Goal: Task Accomplishment & Management: Manage account settings

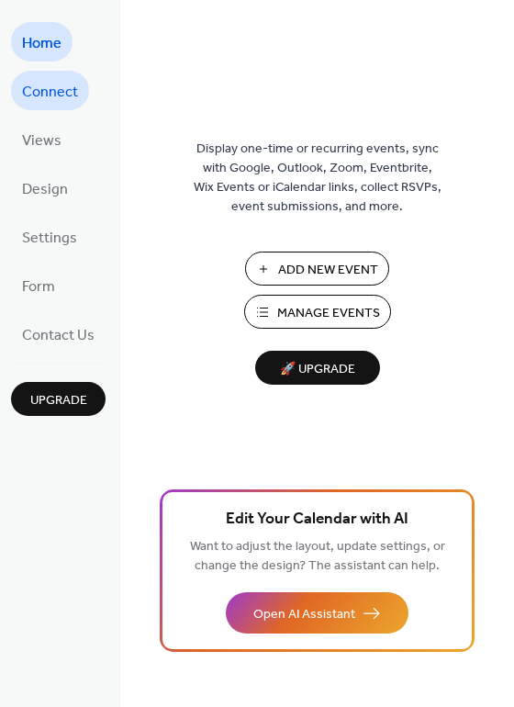
click at [51, 88] on span "Connect" at bounding box center [50, 92] width 56 height 28
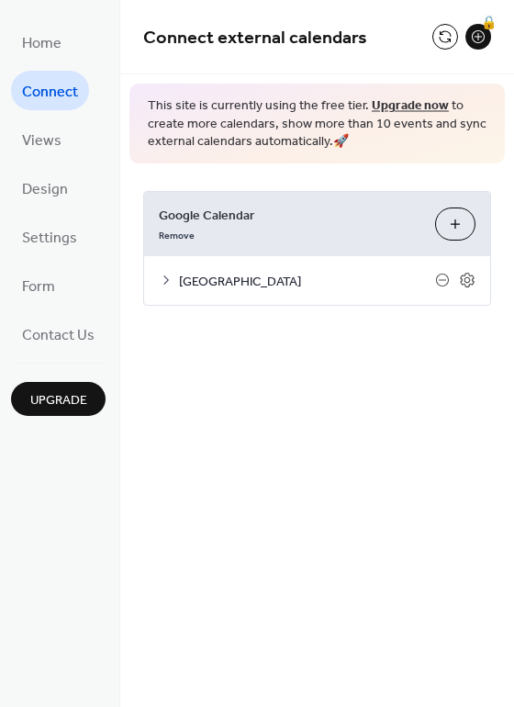
click at [300, 279] on span "West End Community Center" at bounding box center [307, 281] width 256 height 19
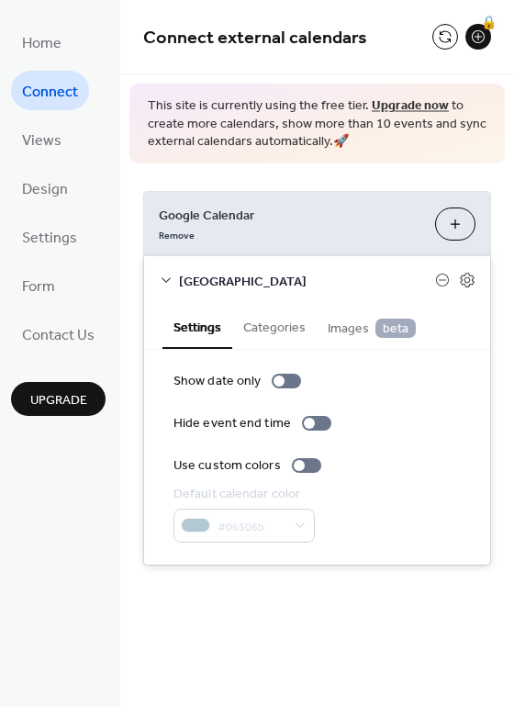
click at [452, 220] on button "Choose Calendars" at bounding box center [455, 224] width 40 height 33
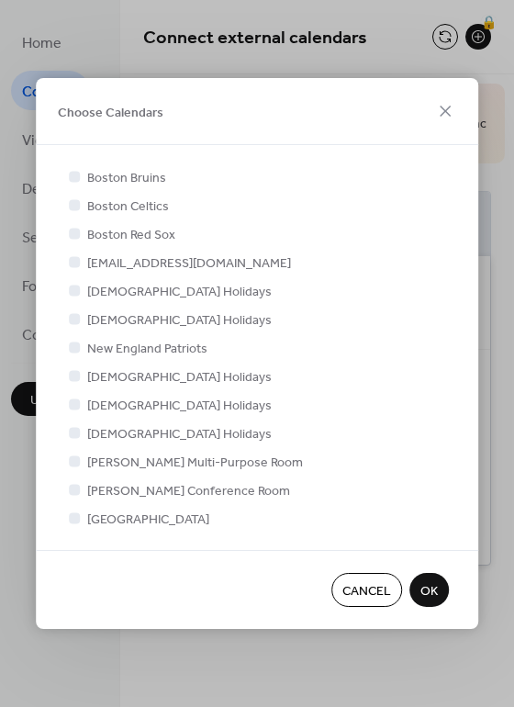
click at [75, 493] on div at bounding box center [74, 489] width 11 height 11
click at [71, 491] on div at bounding box center [74, 489] width 11 height 11
click at [66, 519] on div at bounding box center [74, 518] width 18 height 18
click at [71, 492] on div at bounding box center [74, 489] width 11 height 11
click at [73, 487] on icon at bounding box center [74, 489] width 7 height 7
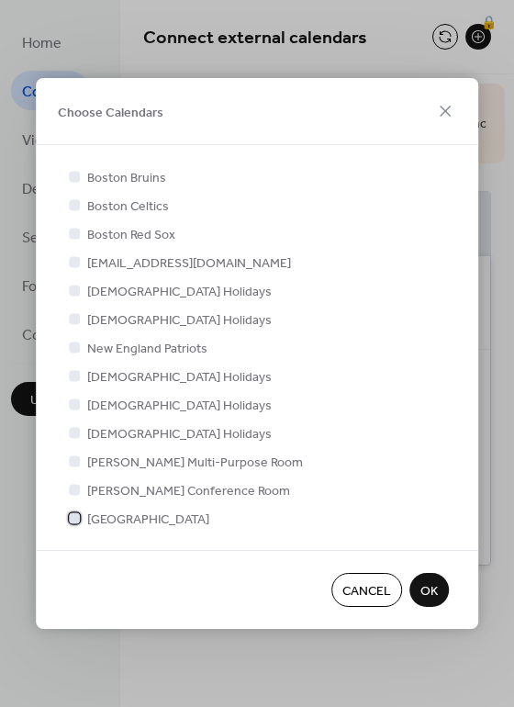
click at [73, 516] on div at bounding box center [74, 518] width 11 height 11
click at [429, 589] on span "OK" at bounding box center [429, 591] width 17 height 19
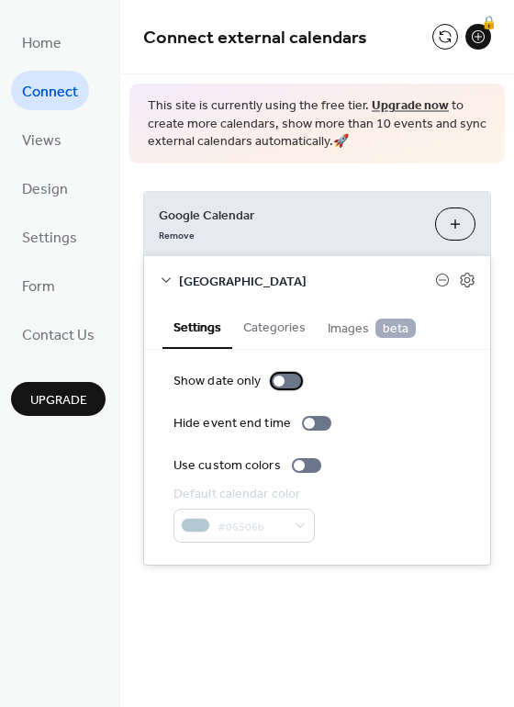
click at [281, 378] on div at bounding box center [279, 381] width 11 height 11
click at [288, 380] on div at bounding box center [293, 381] width 11 height 11
click at [446, 36] on button at bounding box center [446, 37] width 26 height 26
click at [466, 277] on icon at bounding box center [468, 280] width 6 height 6
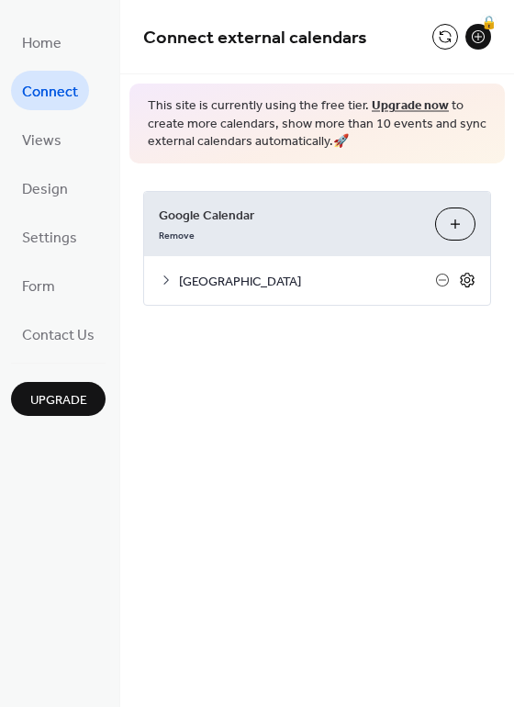
click at [469, 285] on icon at bounding box center [467, 280] width 17 height 17
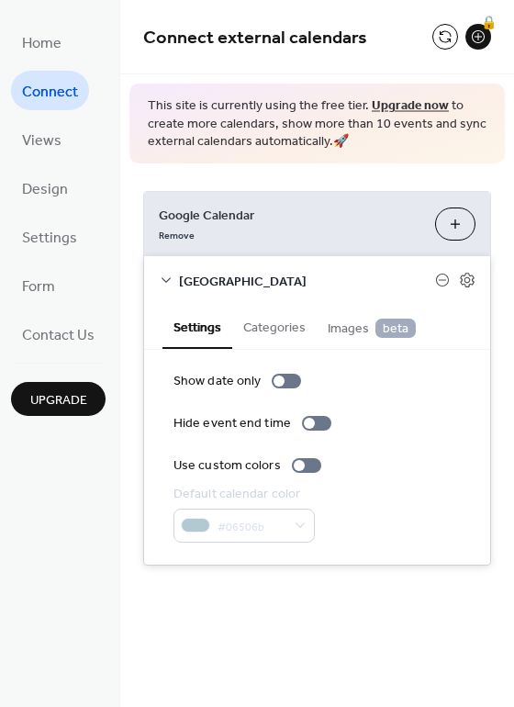
click at [271, 326] on button "Categories" at bounding box center [274, 326] width 85 height 42
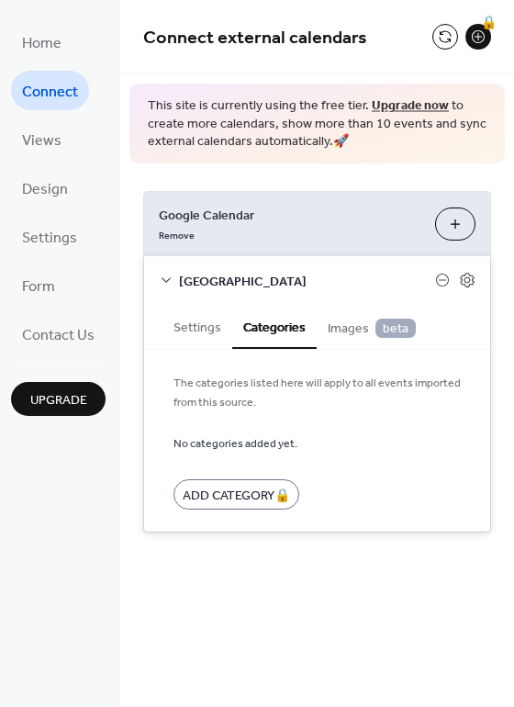
click at [337, 323] on span "Images beta" at bounding box center [372, 329] width 88 height 20
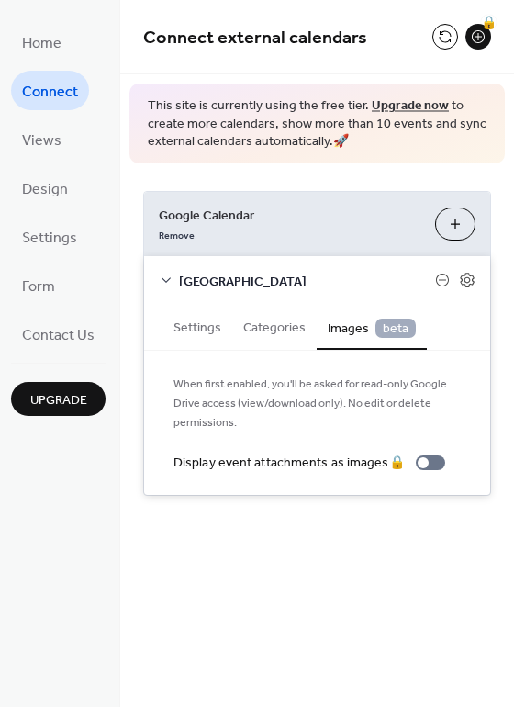
click at [212, 334] on button "Settings" at bounding box center [198, 326] width 70 height 42
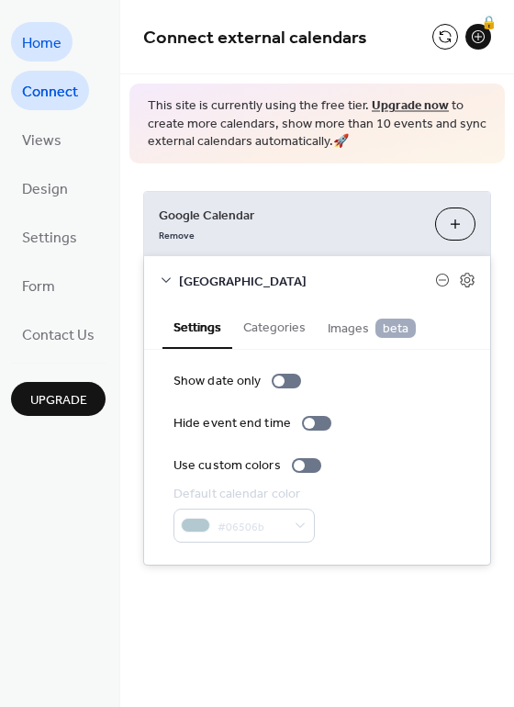
click at [31, 36] on span "Home" at bounding box center [42, 43] width 40 height 28
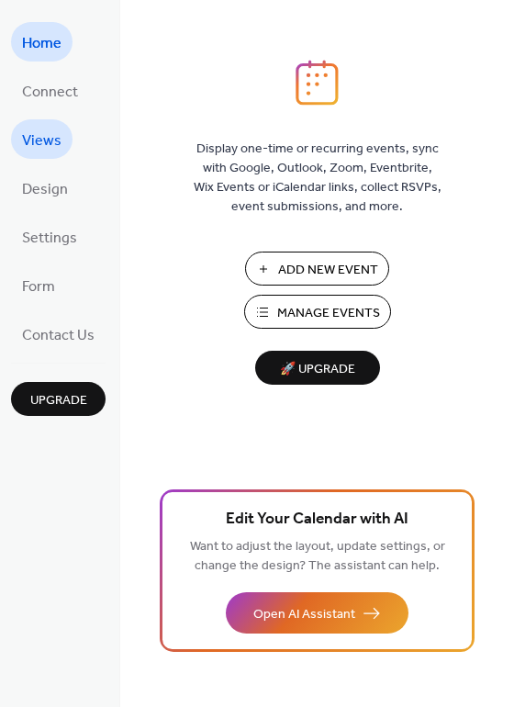
click at [41, 137] on span "Views" at bounding box center [42, 141] width 40 height 28
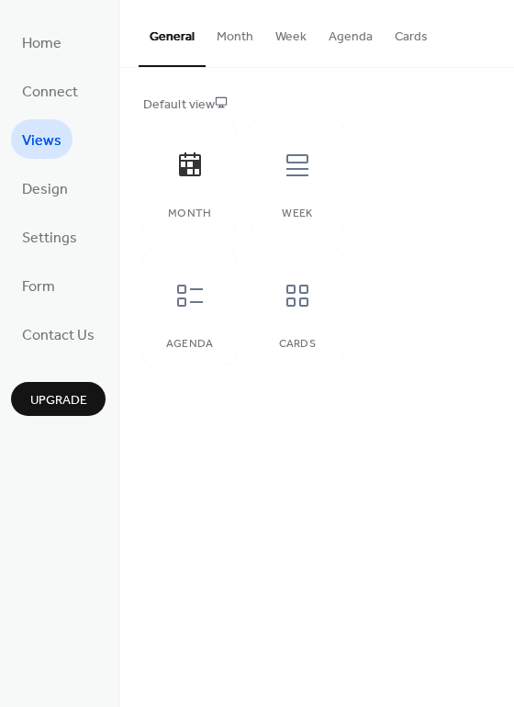
click at [225, 38] on button "Month" at bounding box center [235, 32] width 59 height 65
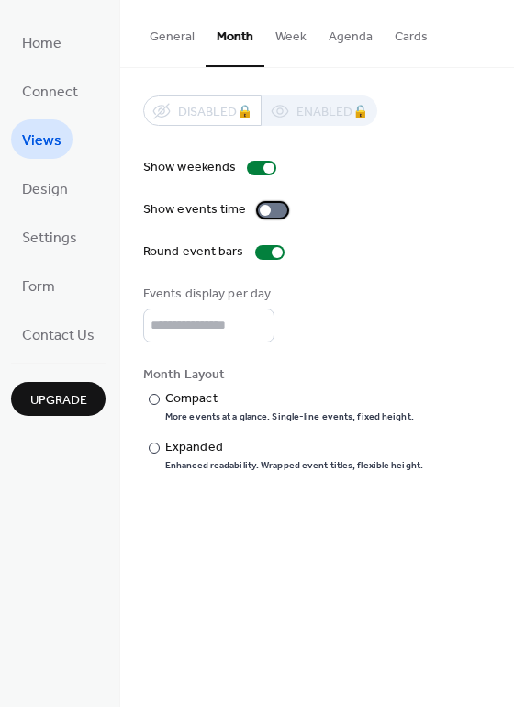
click at [260, 207] on div at bounding box center [265, 210] width 11 height 11
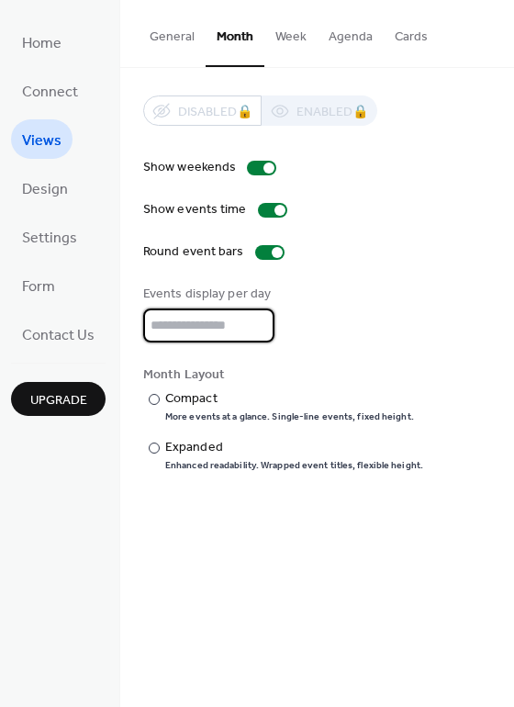
click at [258, 319] on input "*" at bounding box center [208, 326] width 131 height 34
type input "*"
click at [258, 319] on input "*" at bounding box center [208, 326] width 131 height 34
click at [51, 194] on span "Design" at bounding box center [45, 189] width 46 height 28
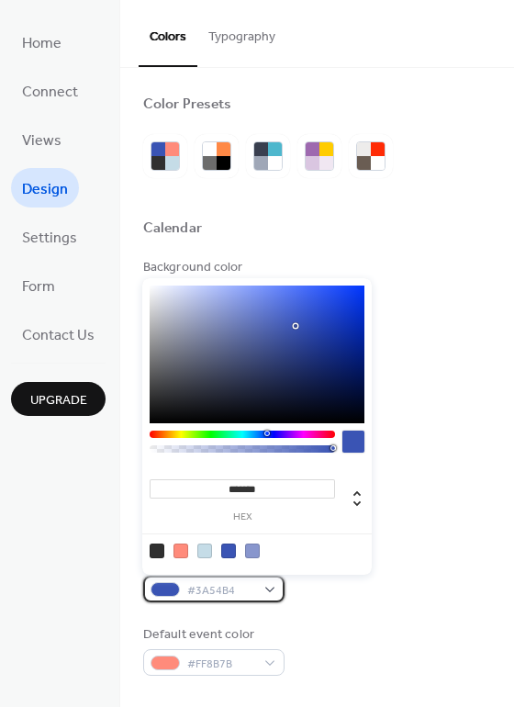
click at [160, 593] on div at bounding box center [165, 589] width 29 height 15
click at [204, 291] on div at bounding box center [257, 355] width 215 height 138
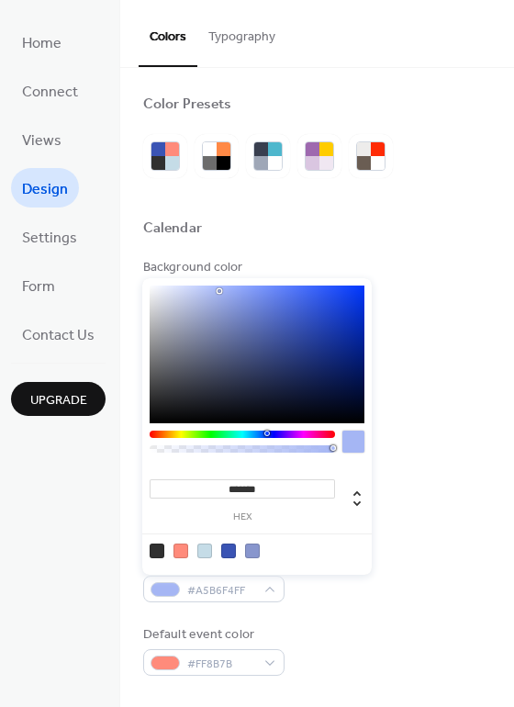
click at [220, 291] on div at bounding box center [257, 355] width 215 height 138
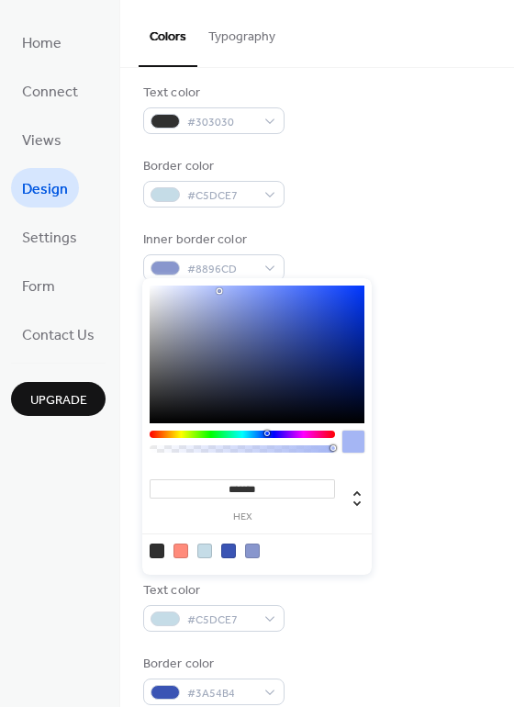
scroll to position [345, 0]
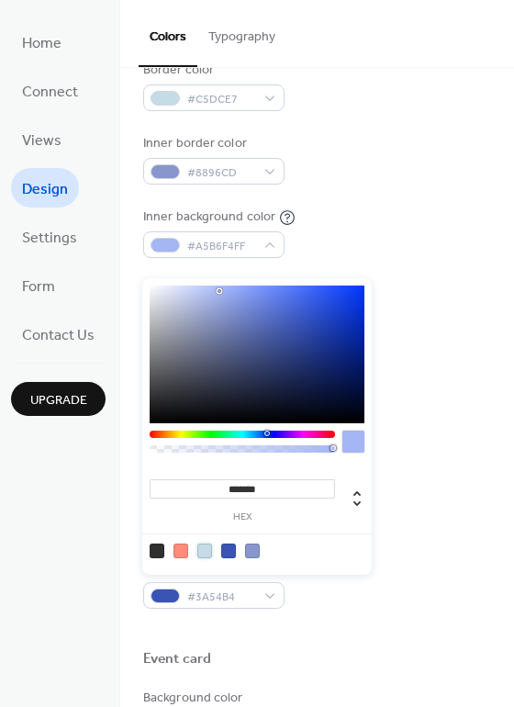
click at [207, 551] on div at bounding box center [205, 551] width 15 height 15
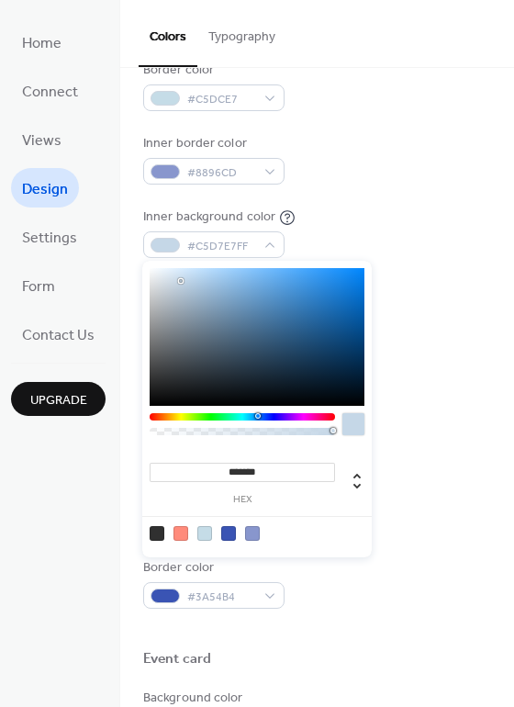
click at [257, 415] on div at bounding box center [258, 416] width 6 height 6
type input "*******"
click at [220, 275] on div at bounding box center [257, 337] width 215 height 138
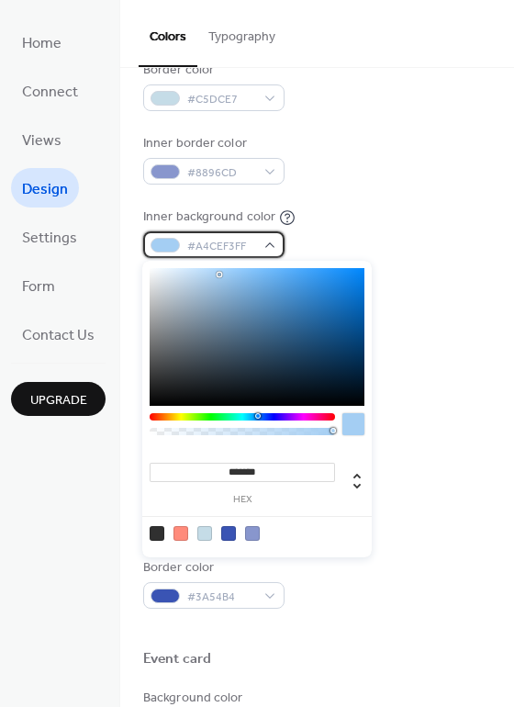
click at [183, 244] on div "#A4CEF3FF" at bounding box center [213, 245] width 141 height 27
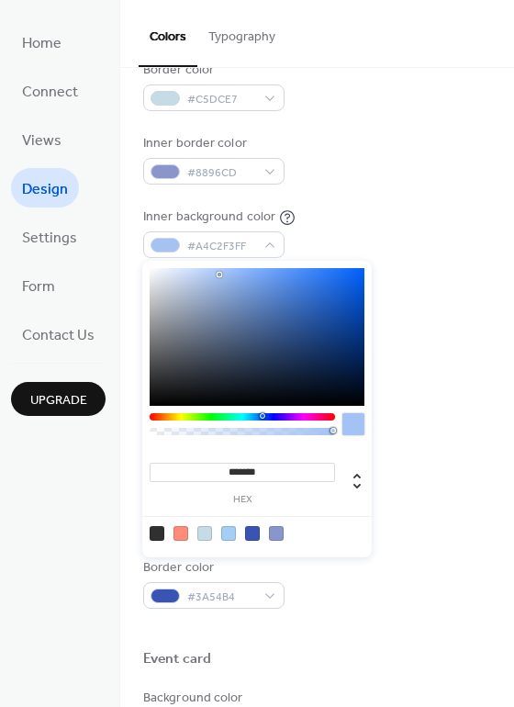
type input "*******"
click at [263, 412] on div "******* hex" at bounding box center [257, 409] width 230 height 297
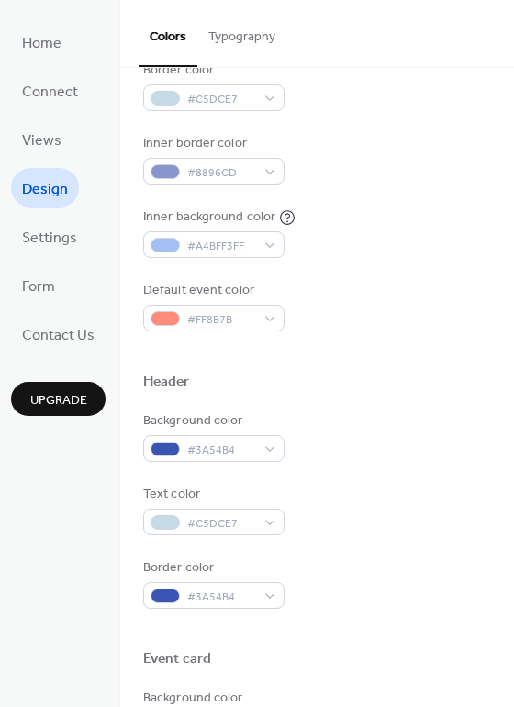
click at [435, 220] on div "Inner background color #A4BFF3FF" at bounding box center [317, 233] width 348 height 51
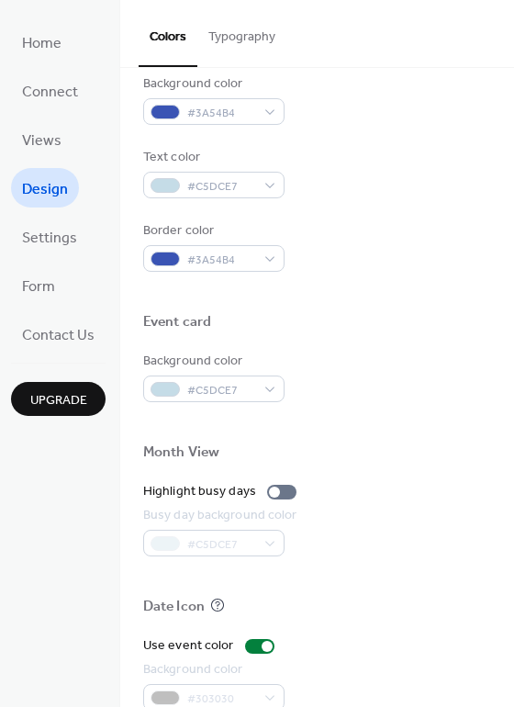
scroll to position [689, 0]
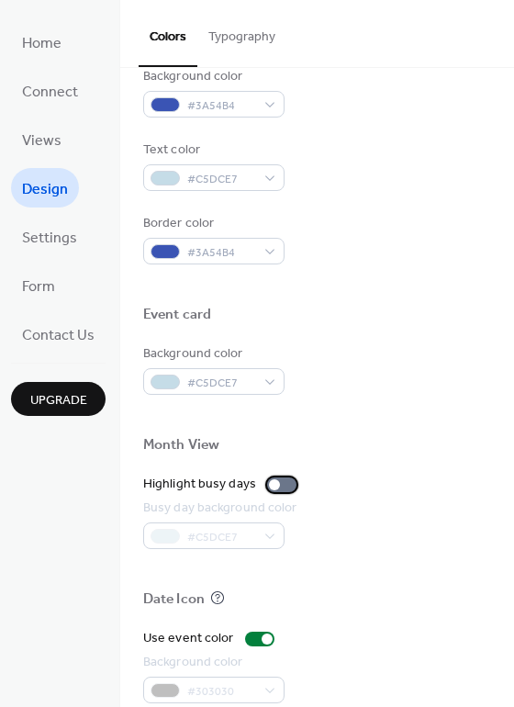
click at [270, 480] on div at bounding box center [274, 485] width 11 height 11
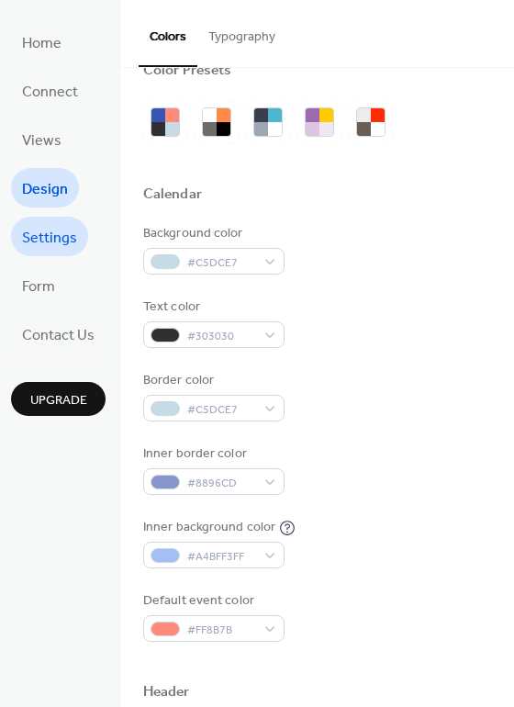
scroll to position [0, 0]
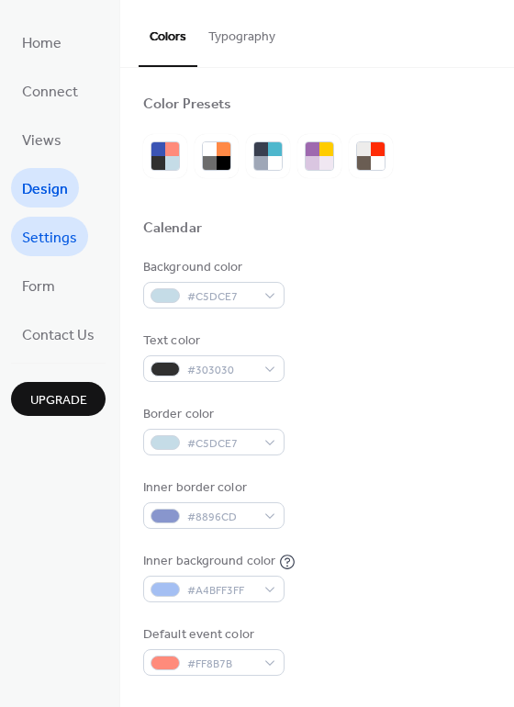
click at [52, 239] on span "Settings" at bounding box center [49, 238] width 55 height 28
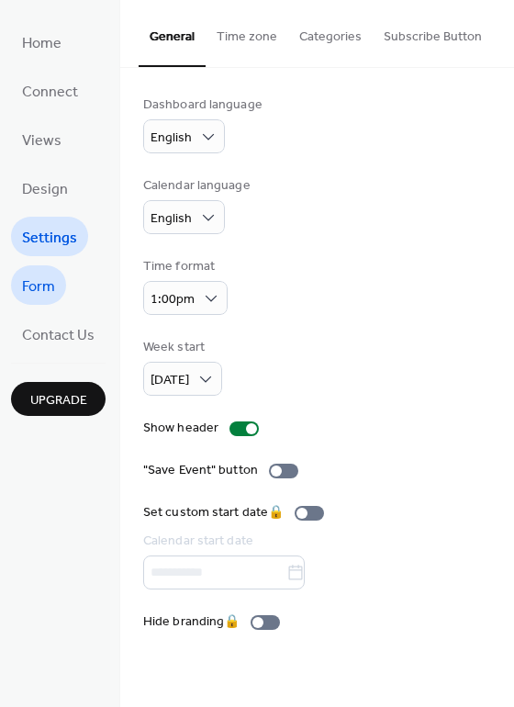
click at [37, 284] on span "Form" at bounding box center [38, 287] width 33 height 28
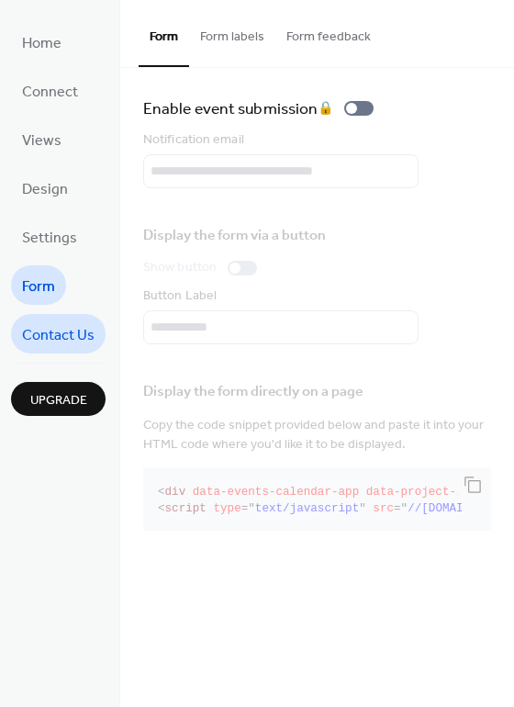
click at [51, 337] on span "Contact Us" at bounding box center [58, 336] width 73 height 28
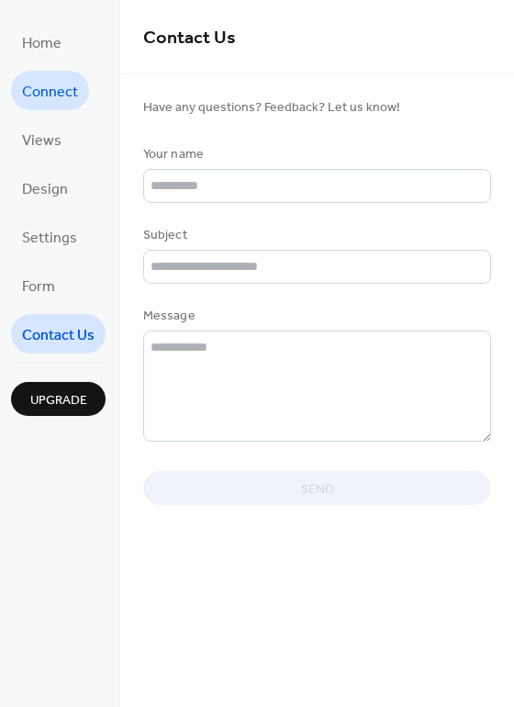
click at [48, 96] on span "Connect" at bounding box center [50, 92] width 56 height 28
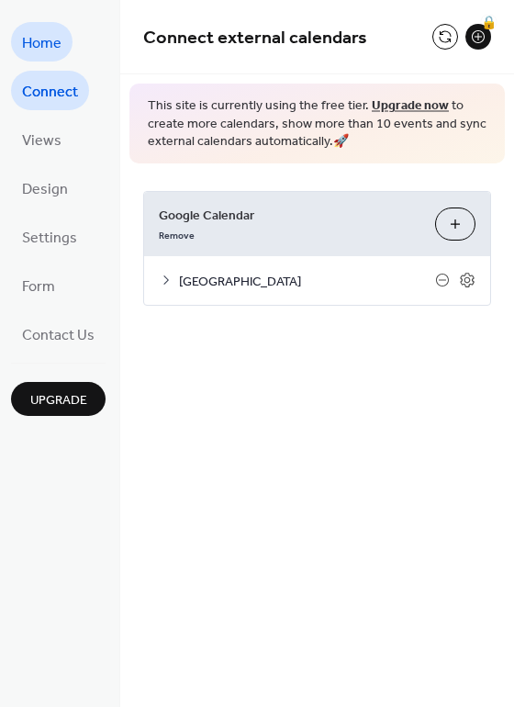
click at [38, 41] on span "Home" at bounding box center [42, 43] width 40 height 28
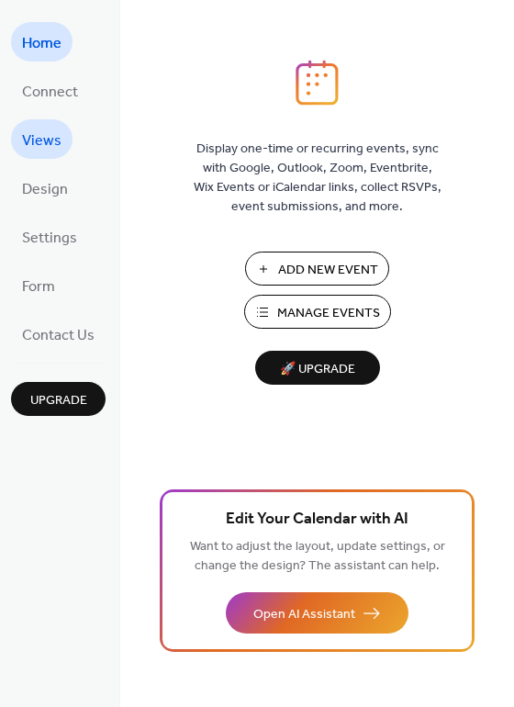
click at [25, 134] on span "Views" at bounding box center [42, 141] width 40 height 28
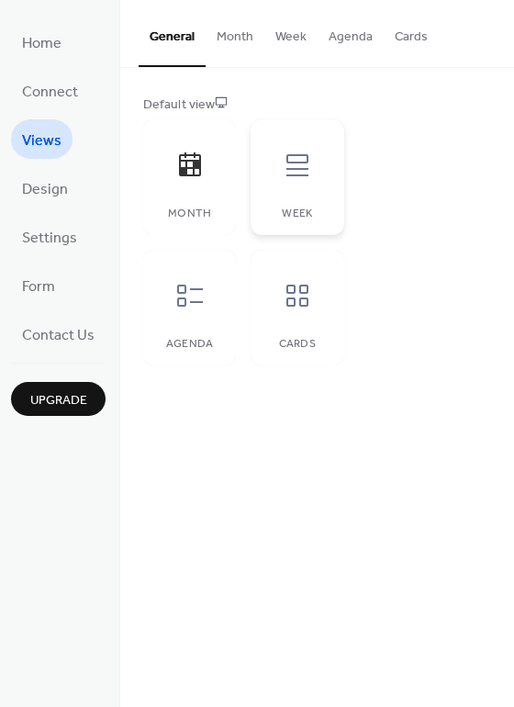
click at [299, 179] on div at bounding box center [297, 165] width 55 height 55
click at [202, 180] on div at bounding box center [190, 165] width 55 height 55
click at [189, 290] on icon at bounding box center [189, 295] width 29 height 29
click at [283, 296] on icon at bounding box center [297, 295] width 29 height 29
click at [197, 302] on icon at bounding box center [190, 296] width 26 height 22
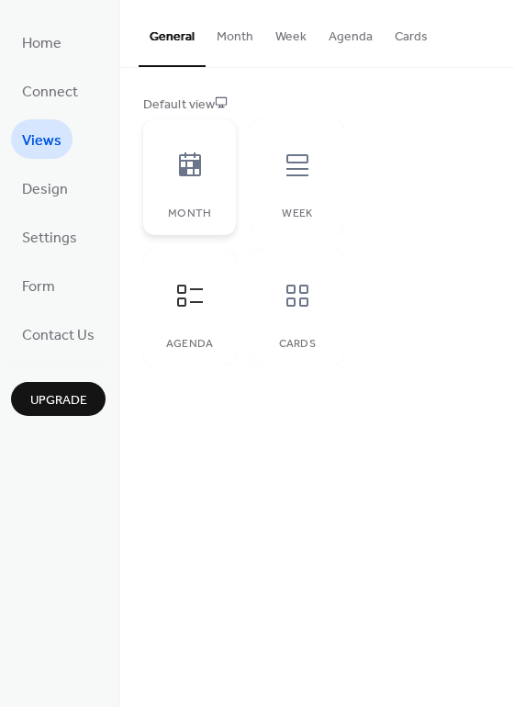
click at [198, 185] on div at bounding box center [190, 165] width 55 height 55
click at [218, 33] on button "Month" at bounding box center [235, 32] width 59 height 65
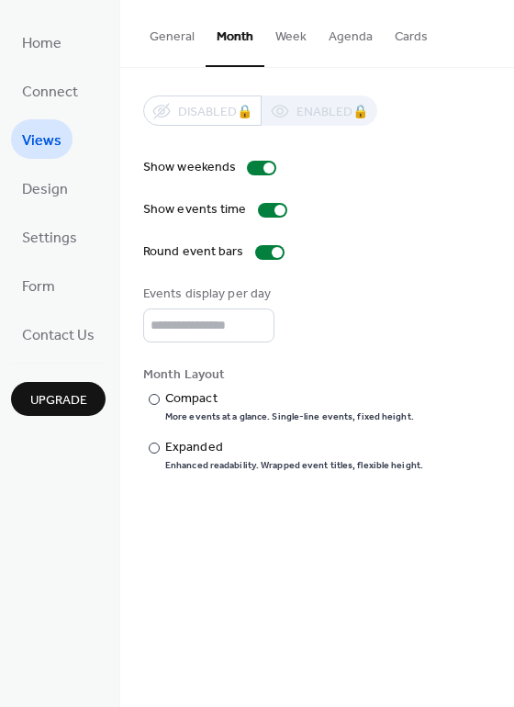
click at [280, 36] on button "Week" at bounding box center [291, 32] width 53 height 65
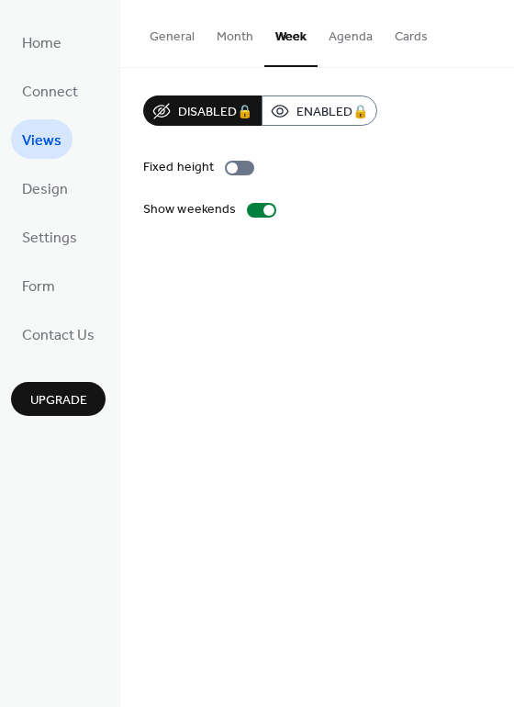
click at [333, 24] on button "Agenda" at bounding box center [351, 32] width 66 height 65
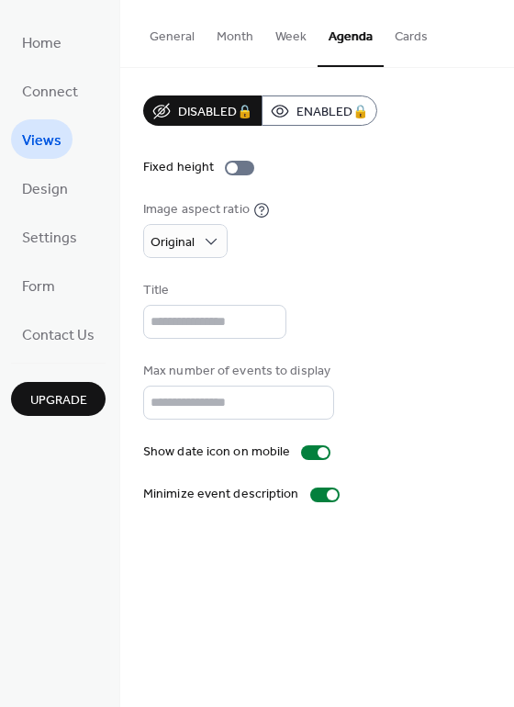
click at [405, 29] on button "Cards" at bounding box center [411, 32] width 55 height 65
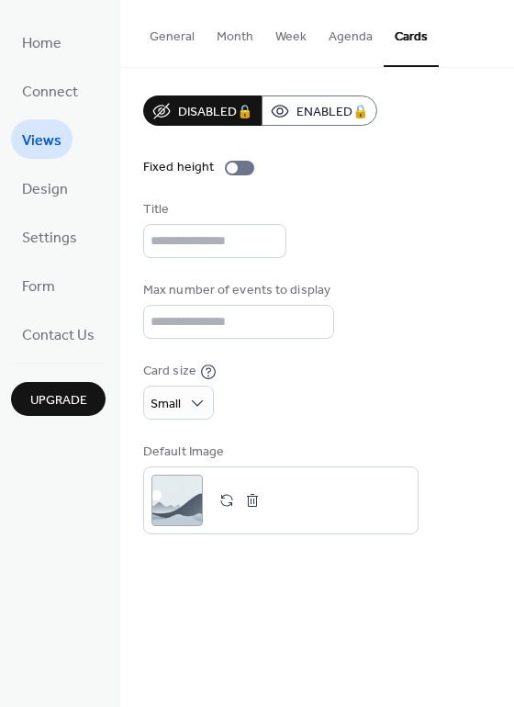
click at [348, 37] on button "Agenda" at bounding box center [351, 32] width 66 height 65
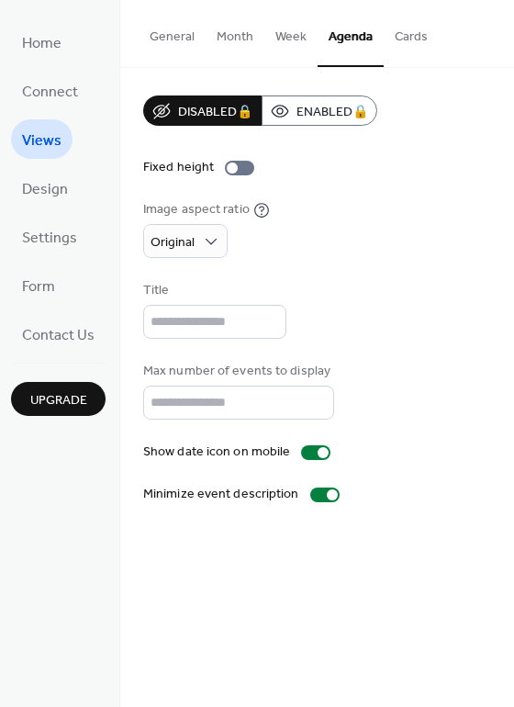
click at [235, 25] on button "Month" at bounding box center [235, 32] width 59 height 65
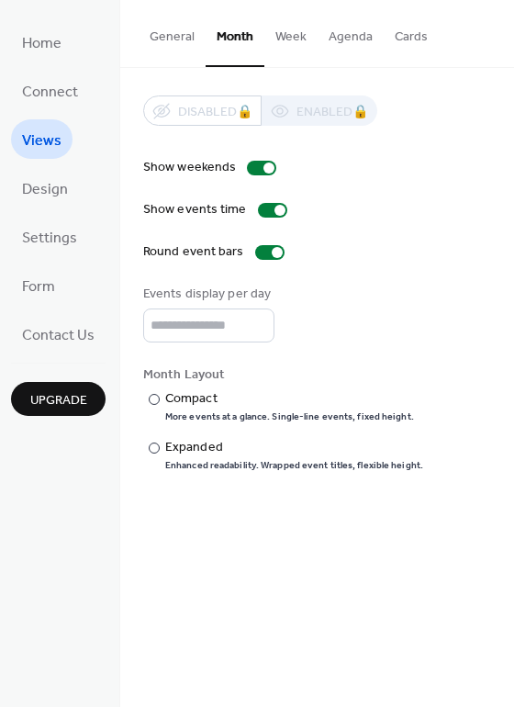
click at [231, 32] on button "Month" at bounding box center [235, 33] width 59 height 67
click at [340, 32] on button "Agenda" at bounding box center [351, 32] width 66 height 65
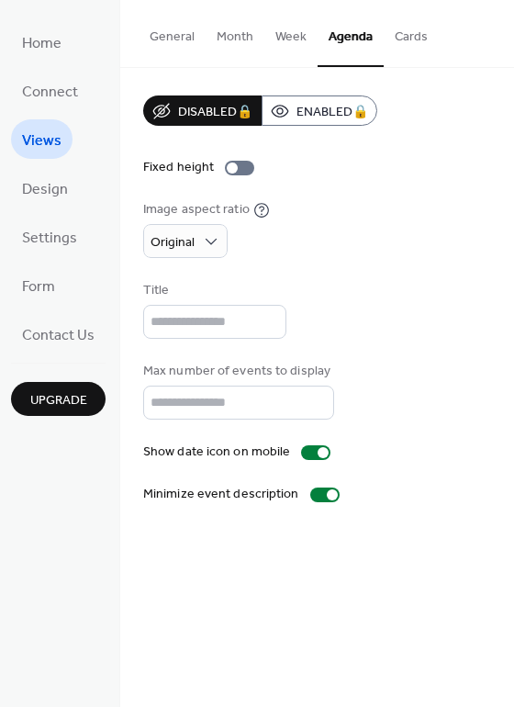
click at [409, 32] on button "Cards" at bounding box center [411, 32] width 55 height 65
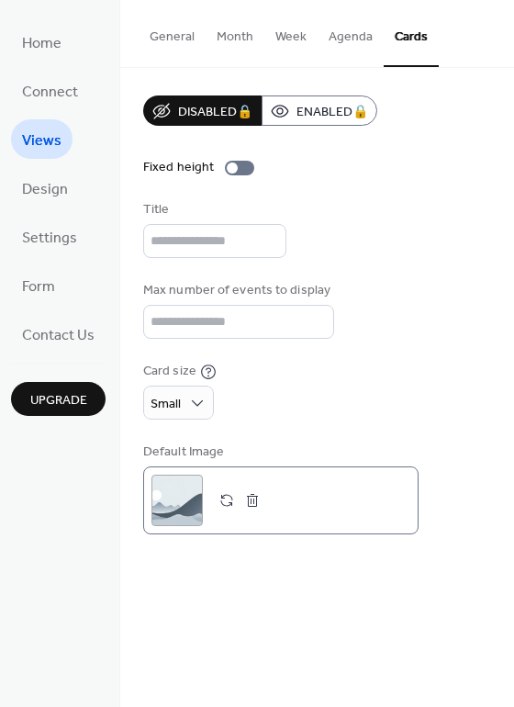
click at [174, 500] on div ";" at bounding box center [177, 500] width 51 height 51
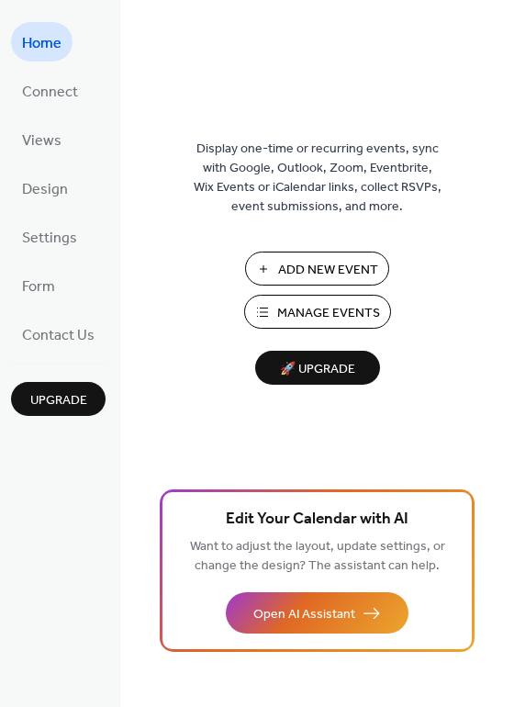
click at [309, 312] on span "Manage Events" at bounding box center [328, 313] width 103 height 19
click at [48, 144] on span "Views" at bounding box center [42, 141] width 40 height 28
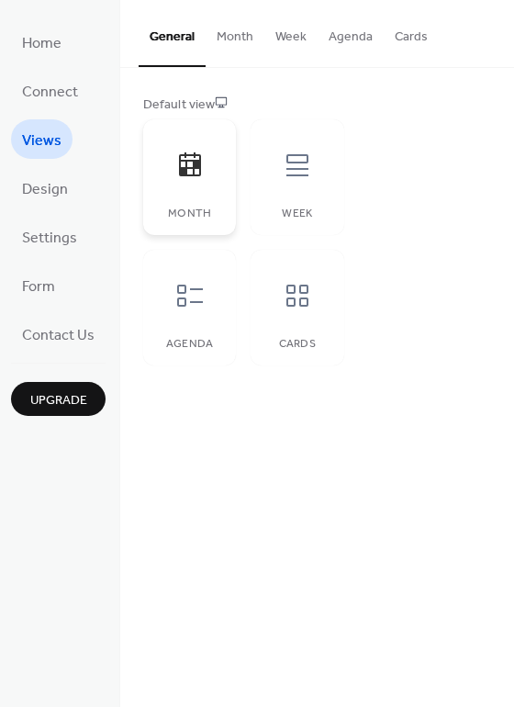
click at [194, 170] on icon at bounding box center [189, 165] width 29 height 29
click at [299, 171] on icon at bounding box center [297, 165] width 29 height 29
click at [187, 165] on icon at bounding box center [189, 165] width 29 height 29
click at [199, 303] on icon at bounding box center [189, 295] width 29 height 29
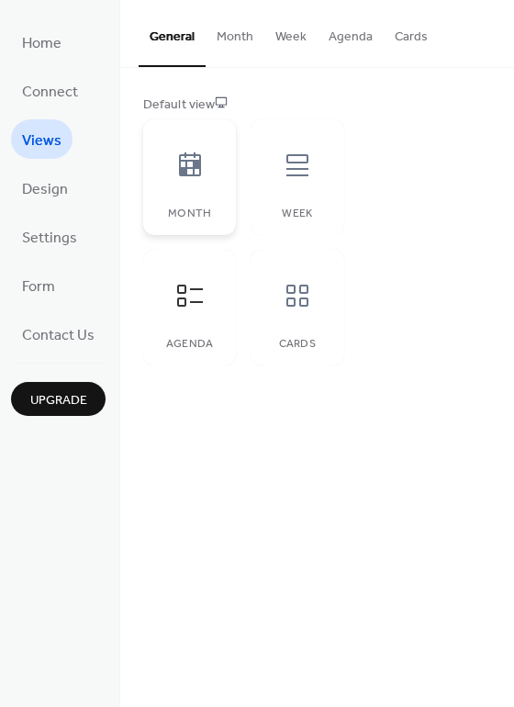
click at [192, 170] on icon at bounding box center [190, 165] width 22 height 24
click at [37, 184] on span "Design" at bounding box center [45, 189] width 46 height 28
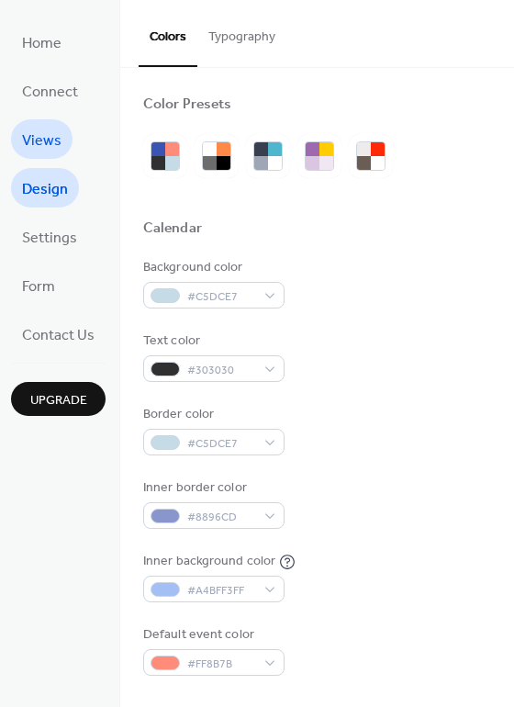
click at [55, 132] on span "Views" at bounding box center [42, 141] width 40 height 28
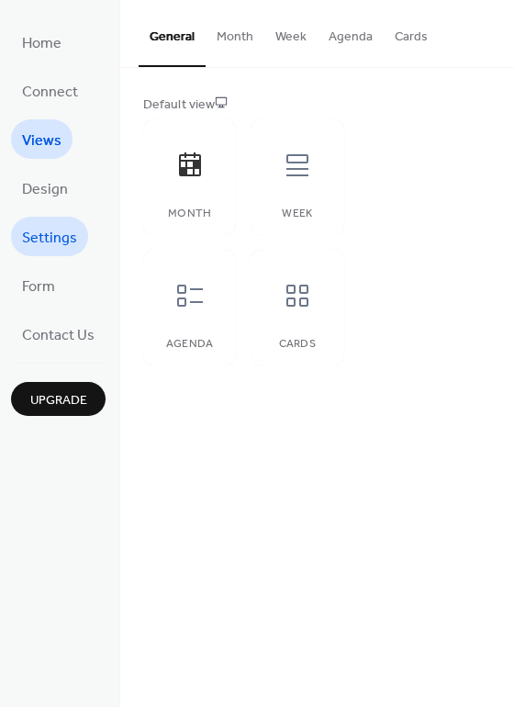
click at [51, 235] on span "Settings" at bounding box center [49, 238] width 55 height 28
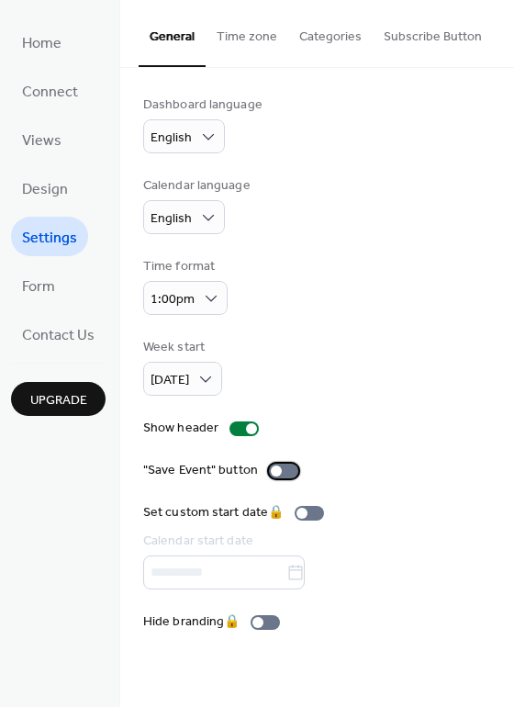
click at [271, 466] on div at bounding box center [276, 471] width 11 height 11
click at [308, 28] on button "Categories" at bounding box center [330, 32] width 85 height 65
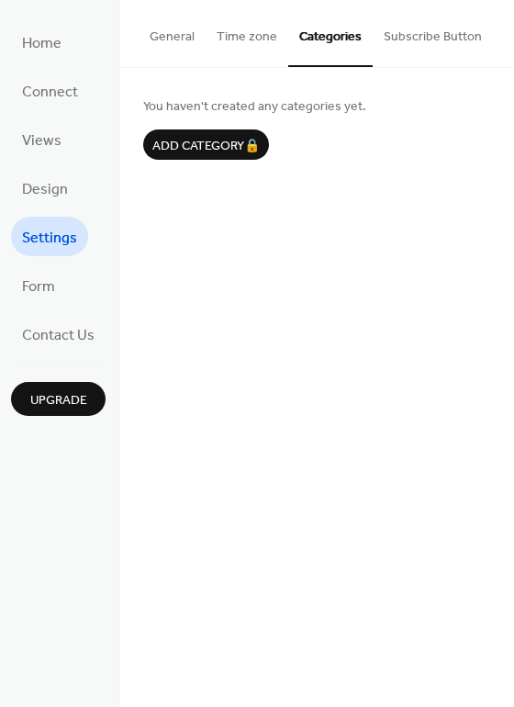
click at [391, 29] on button "Subscribe Button" at bounding box center [433, 32] width 120 height 65
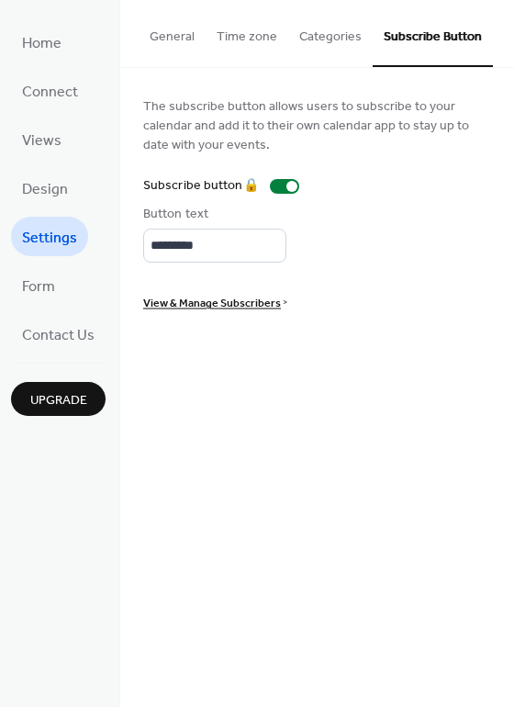
click at [226, 34] on button "Time zone" at bounding box center [247, 32] width 83 height 65
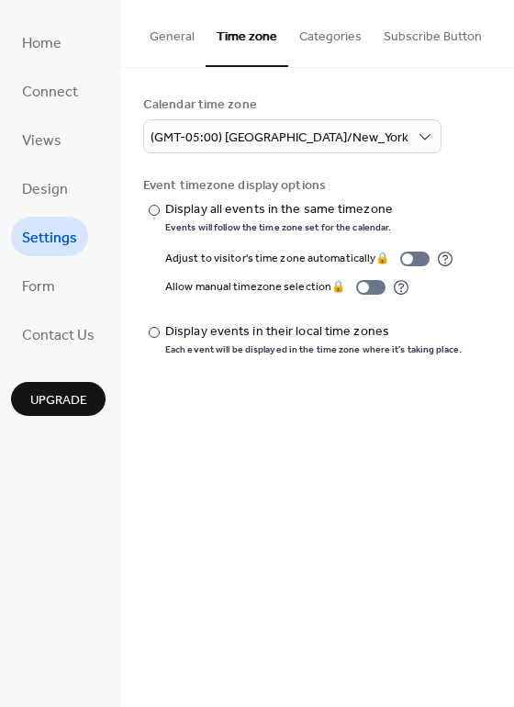
click at [142, 32] on button "General" at bounding box center [172, 32] width 67 height 65
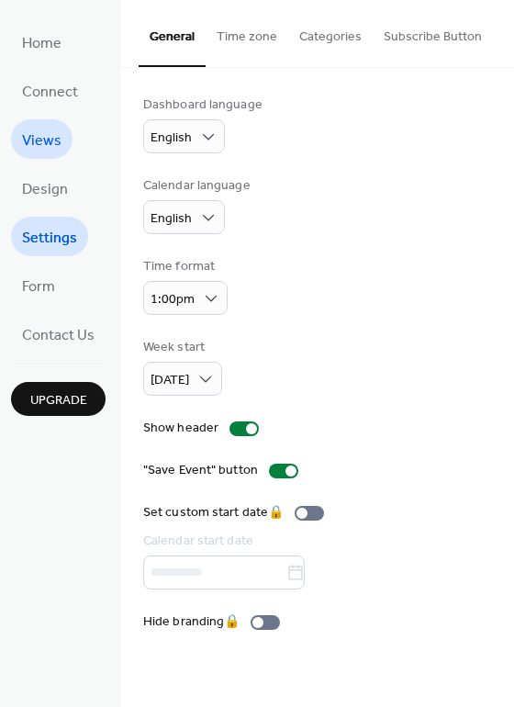
click at [31, 139] on span "Views" at bounding box center [42, 141] width 40 height 28
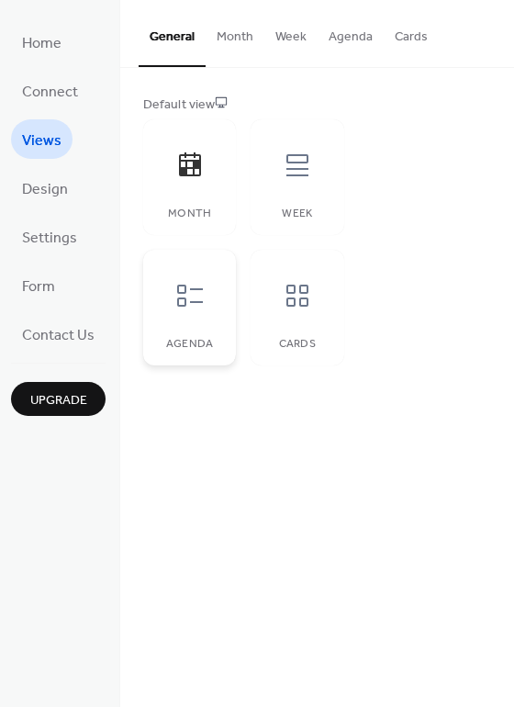
click at [194, 302] on icon at bounding box center [190, 296] width 26 height 22
click at [194, 175] on icon at bounding box center [189, 165] width 29 height 29
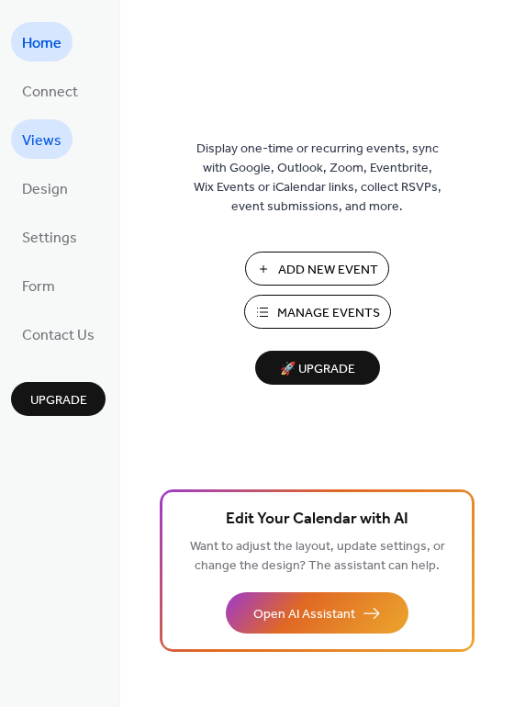
click at [34, 141] on span "Views" at bounding box center [42, 141] width 40 height 28
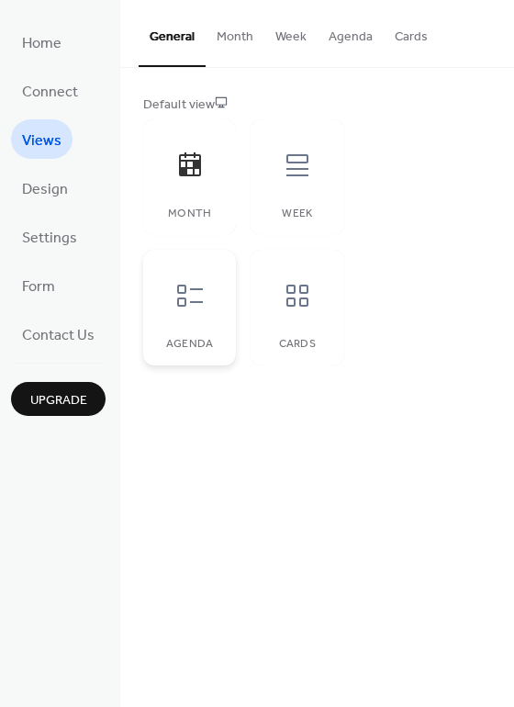
click at [190, 303] on icon at bounding box center [189, 295] width 29 height 29
click at [198, 162] on icon at bounding box center [190, 165] width 22 height 24
click at [233, 39] on button "Month" at bounding box center [235, 32] width 59 height 65
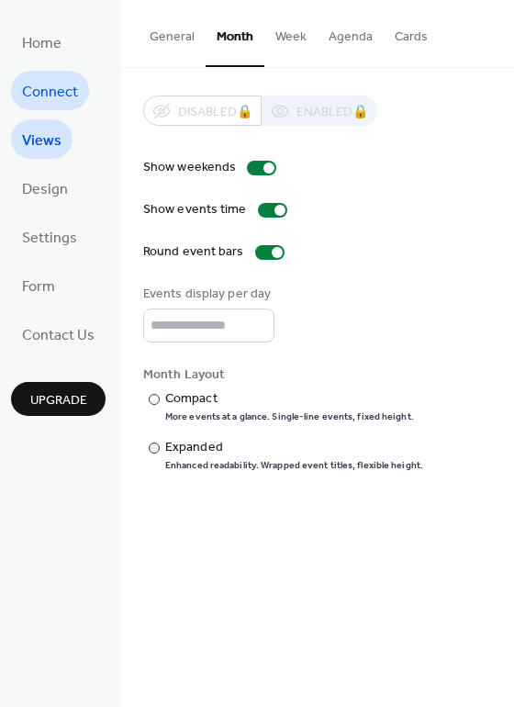
click at [51, 94] on span "Connect" at bounding box center [50, 92] width 56 height 28
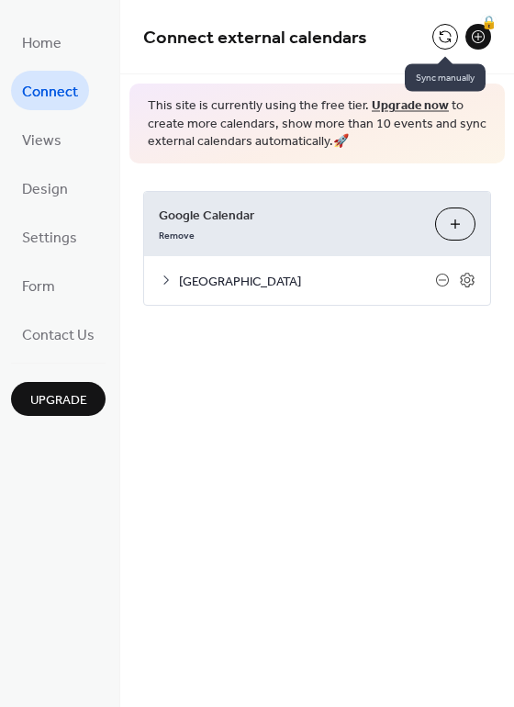
click at [440, 37] on button at bounding box center [446, 37] width 26 height 26
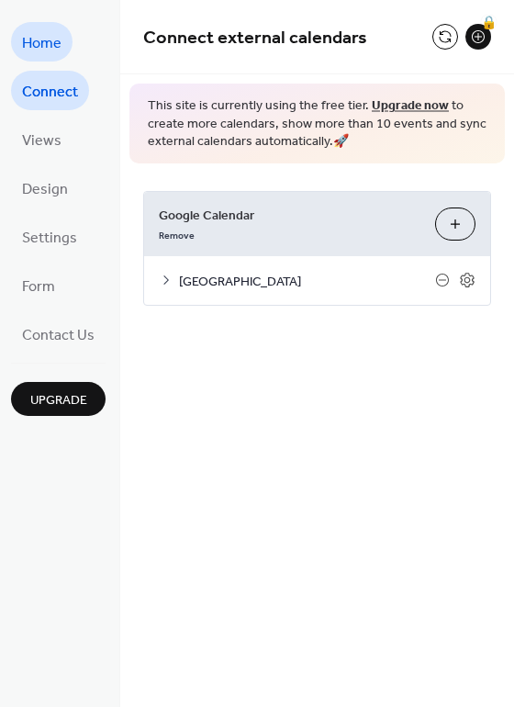
click at [45, 33] on span "Home" at bounding box center [42, 43] width 40 height 28
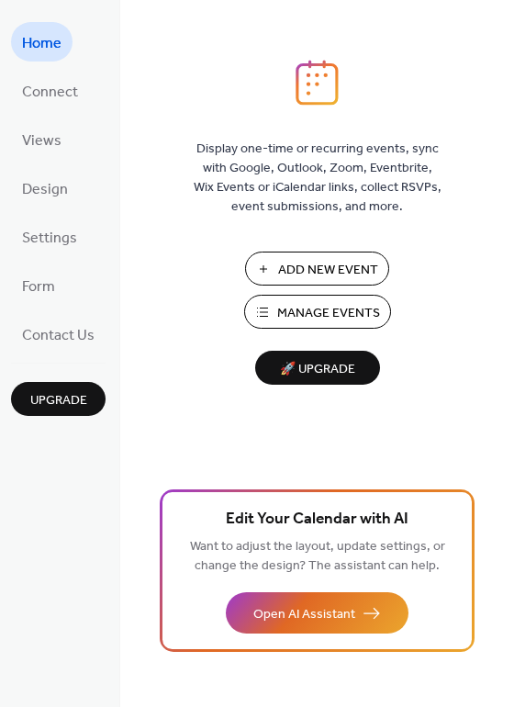
click at [333, 271] on span "Add New Event" at bounding box center [328, 270] width 100 height 19
click at [51, 87] on span "Connect" at bounding box center [50, 92] width 56 height 28
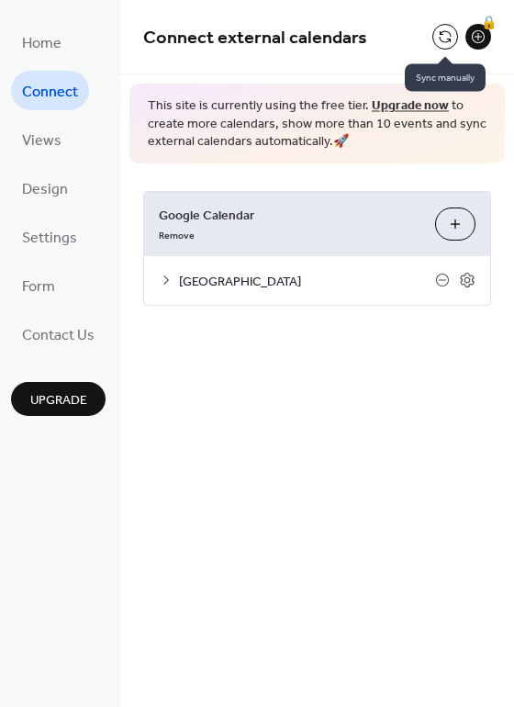
click at [452, 39] on button at bounding box center [446, 37] width 26 height 26
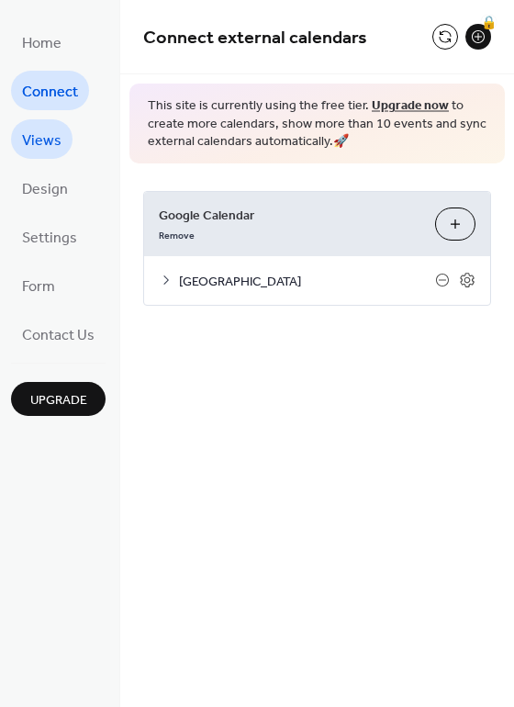
click at [62, 133] on link "Views" at bounding box center [42, 139] width 62 height 40
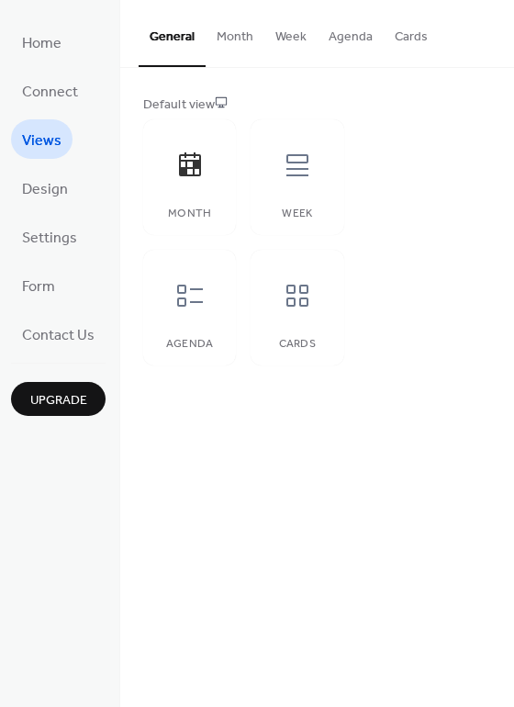
click at [240, 40] on button "Month" at bounding box center [235, 32] width 59 height 65
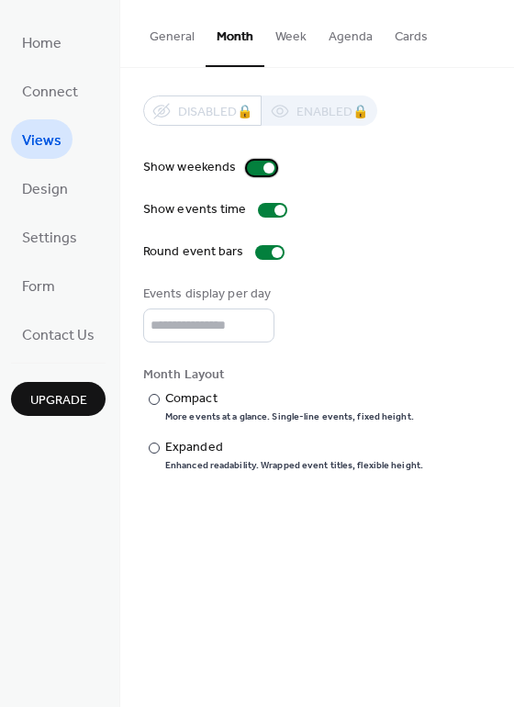
click at [264, 165] on div at bounding box center [269, 168] width 11 height 11
click at [262, 165] on div at bounding box center [261, 168] width 29 height 15
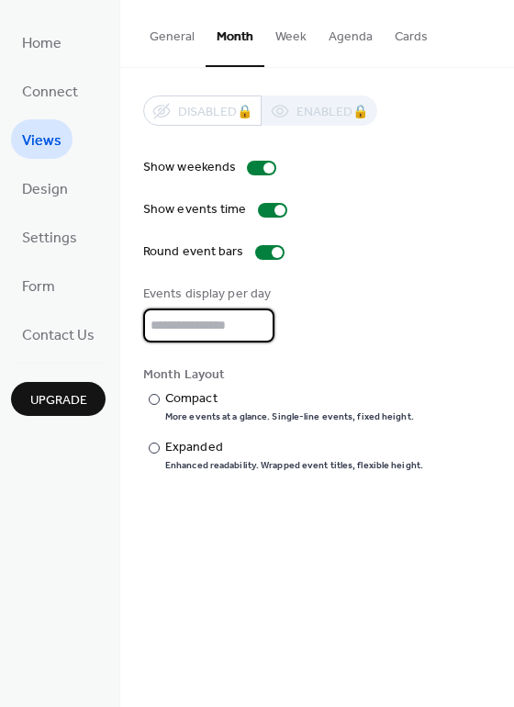
click at [179, 333] on input "*" at bounding box center [208, 326] width 131 height 34
click at [153, 394] on div at bounding box center [154, 399] width 11 height 11
click at [152, 446] on div at bounding box center [154, 448] width 11 height 11
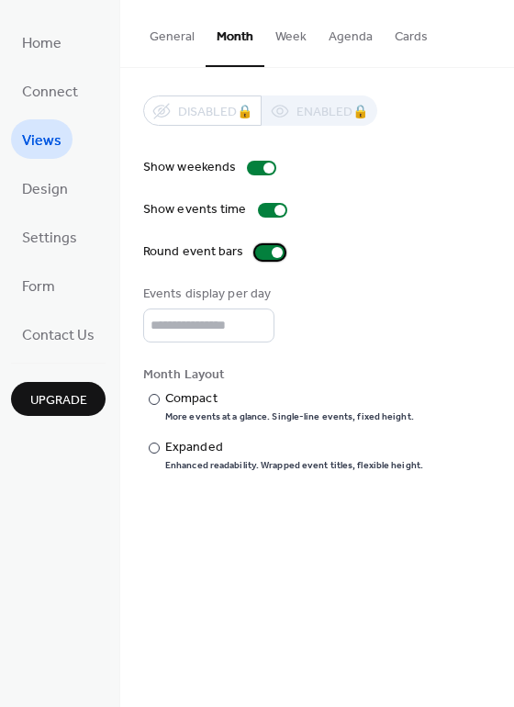
click at [272, 250] on div at bounding box center [277, 252] width 11 height 11
click at [257, 256] on div at bounding box center [262, 252] width 11 height 11
click at [297, 33] on button "Week" at bounding box center [291, 32] width 53 height 65
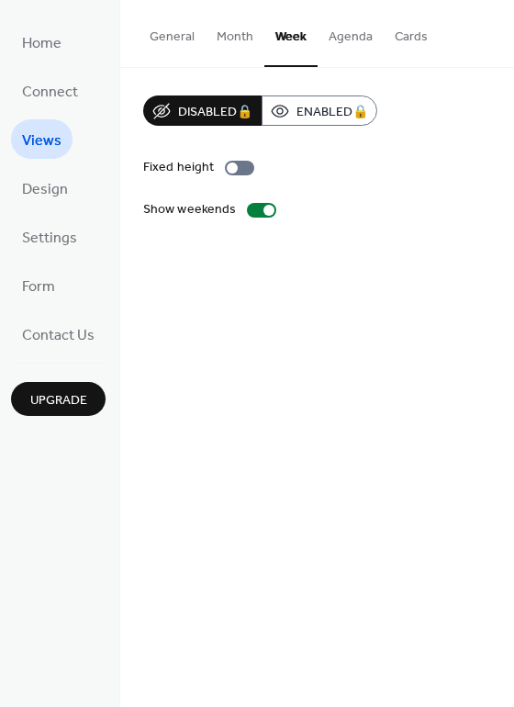
click at [346, 30] on button "Agenda" at bounding box center [351, 32] width 66 height 65
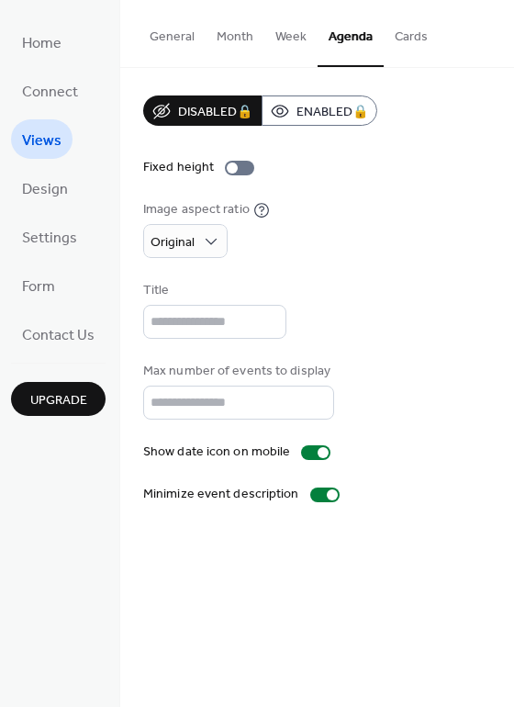
click at [158, 43] on button "General" at bounding box center [172, 32] width 67 height 65
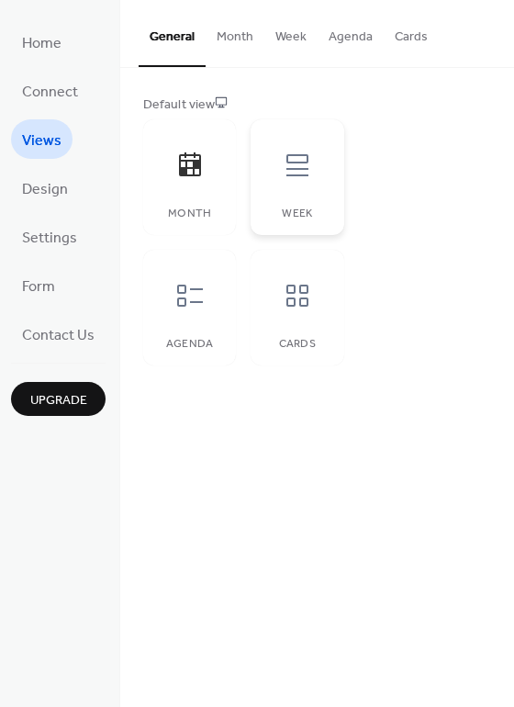
click at [299, 164] on icon at bounding box center [297, 165] width 29 height 29
click at [183, 164] on icon at bounding box center [189, 165] width 29 height 29
click at [28, 189] on span "Design" at bounding box center [45, 189] width 46 height 28
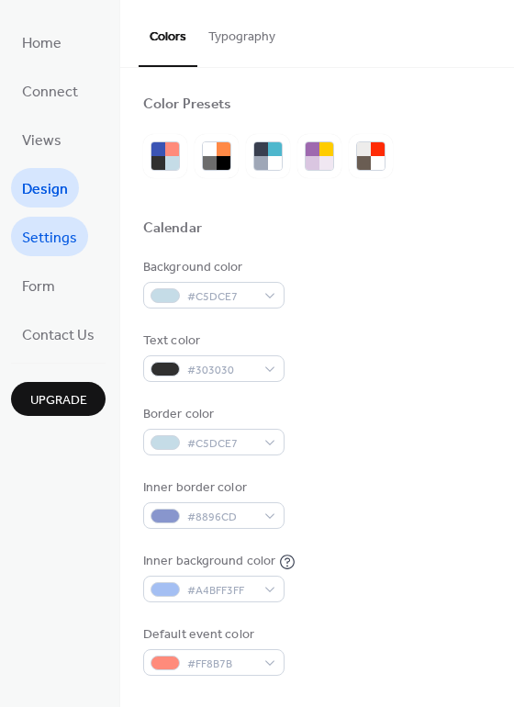
click at [33, 238] on span "Settings" at bounding box center [49, 238] width 55 height 28
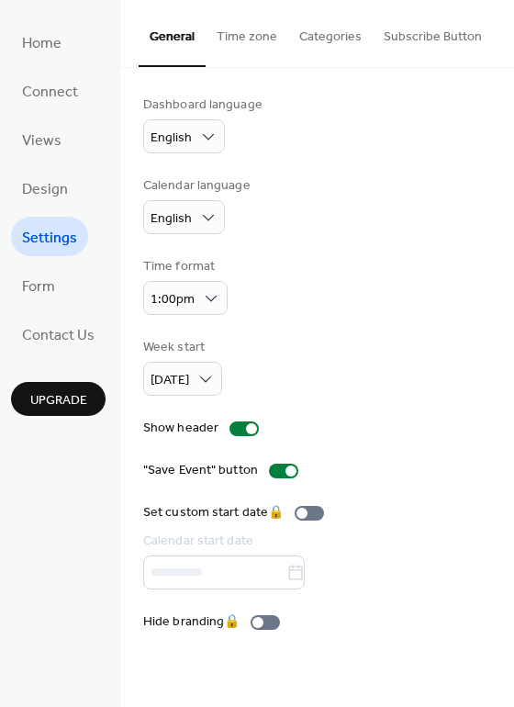
click at [344, 32] on button "Categories" at bounding box center [330, 32] width 85 height 65
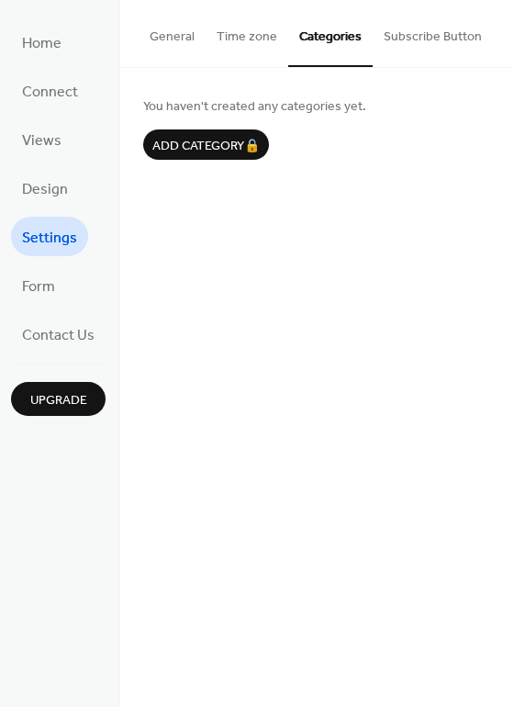
click at [244, 34] on button "Time zone" at bounding box center [247, 32] width 83 height 65
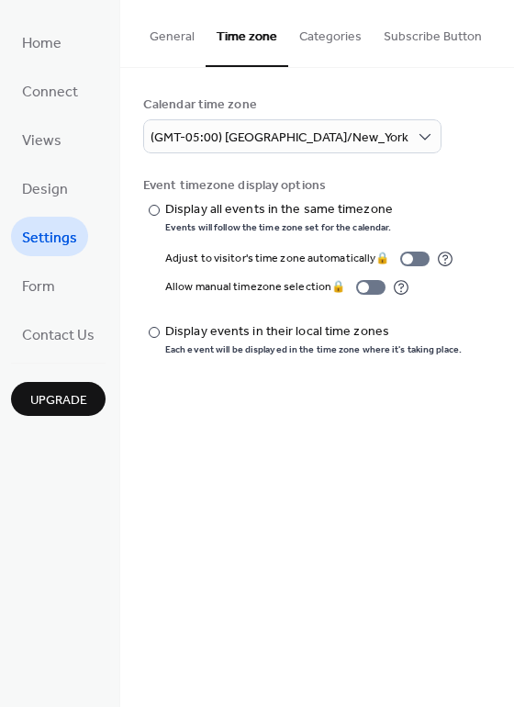
click at [165, 28] on button "General" at bounding box center [172, 32] width 67 height 65
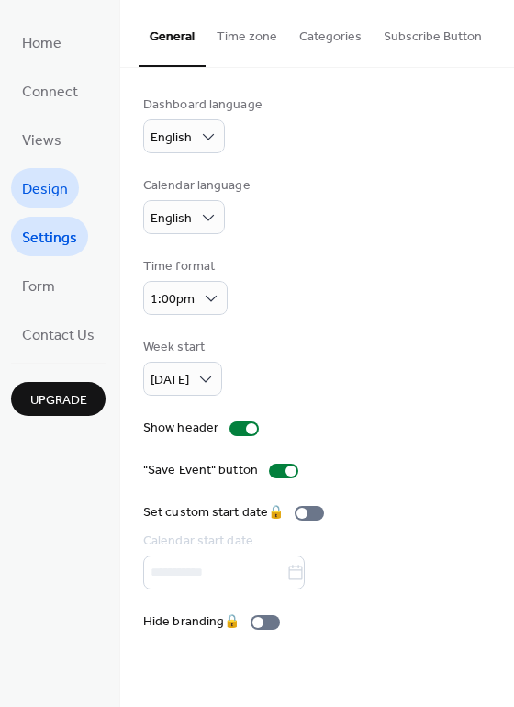
click at [28, 197] on span "Design" at bounding box center [45, 189] width 46 height 28
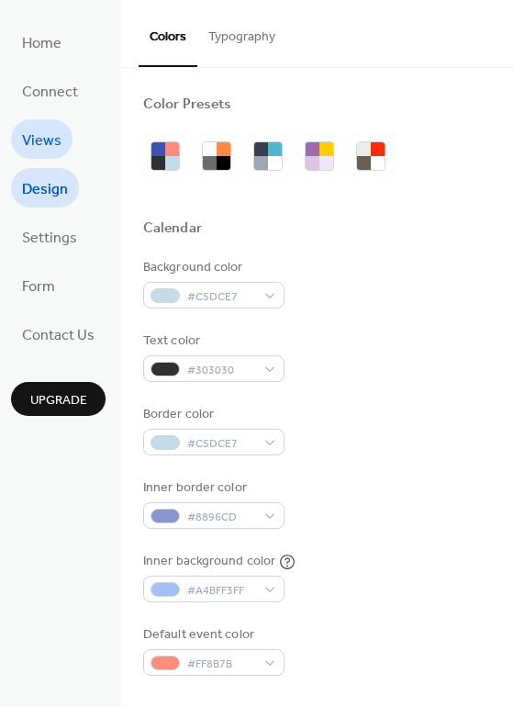
click at [57, 141] on span "Views" at bounding box center [42, 141] width 40 height 28
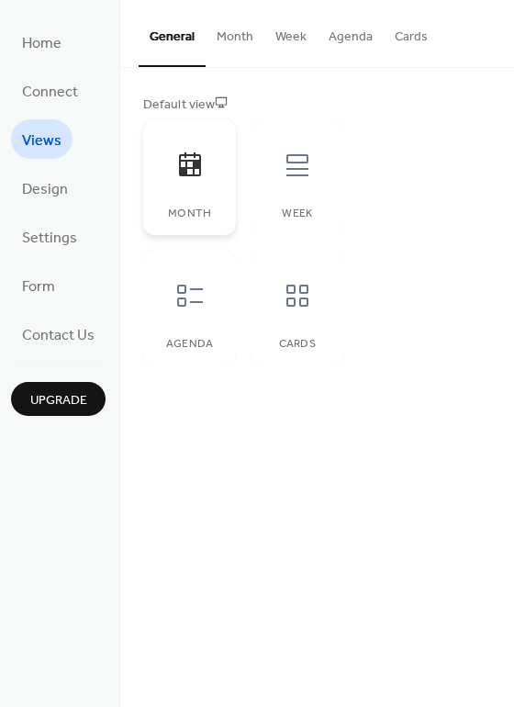
click at [184, 161] on icon at bounding box center [189, 165] width 29 height 29
click at [198, 301] on icon at bounding box center [190, 296] width 26 height 22
click at [294, 303] on icon at bounding box center [298, 296] width 22 height 22
click at [51, 45] on span "Home" at bounding box center [42, 43] width 40 height 28
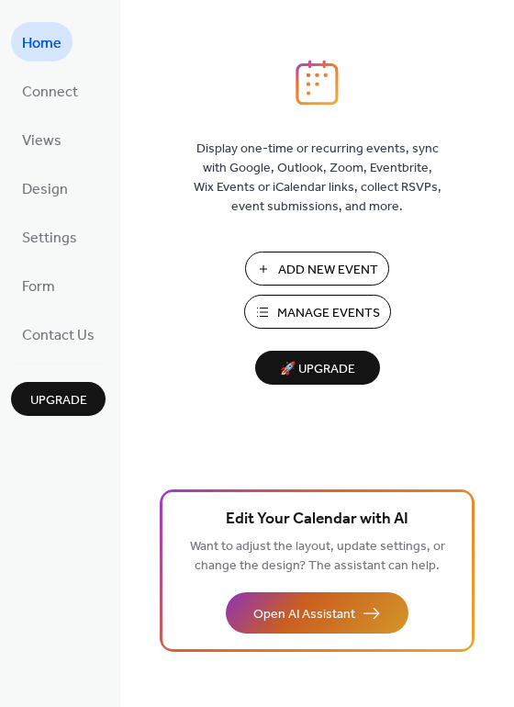
click at [334, 614] on span "Open AI Assistant" at bounding box center [305, 614] width 102 height 19
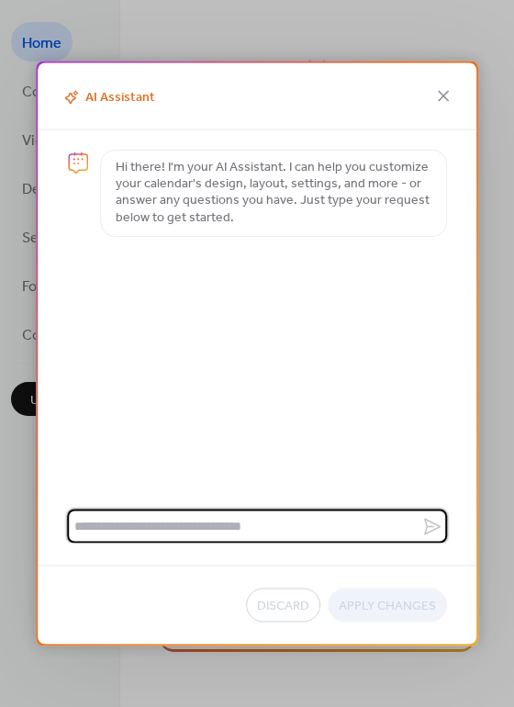
click at [354, 525] on textarea at bounding box center [244, 527] width 355 height 34
type textarea "**********"
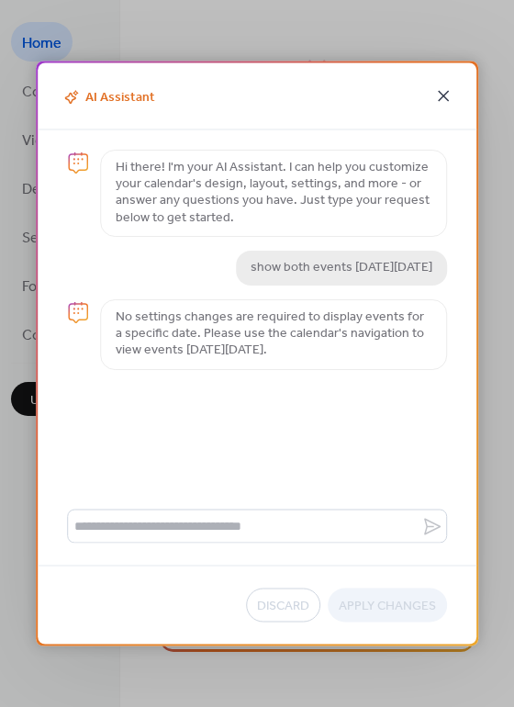
click at [443, 86] on icon at bounding box center [444, 96] width 22 height 22
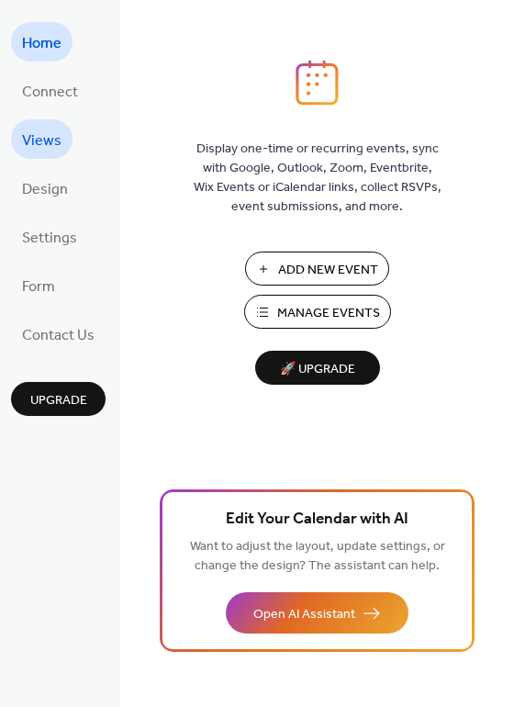
click at [32, 135] on span "Views" at bounding box center [42, 141] width 40 height 28
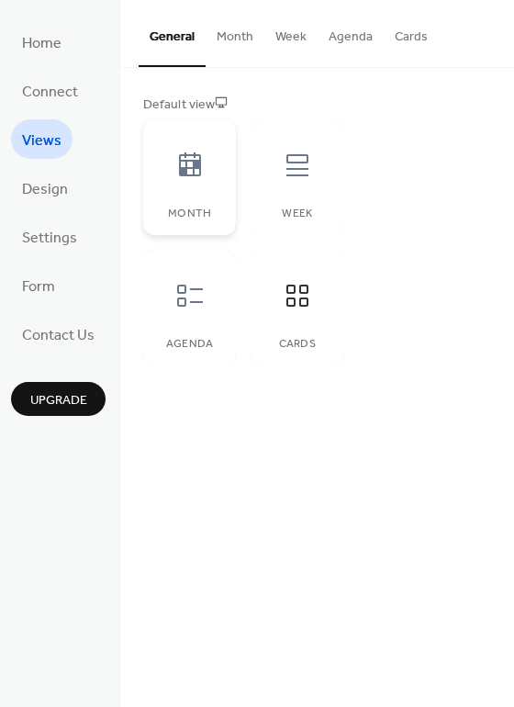
click at [192, 174] on icon at bounding box center [190, 165] width 22 height 24
click at [63, 39] on link "Home" at bounding box center [42, 42] width 62 height 40
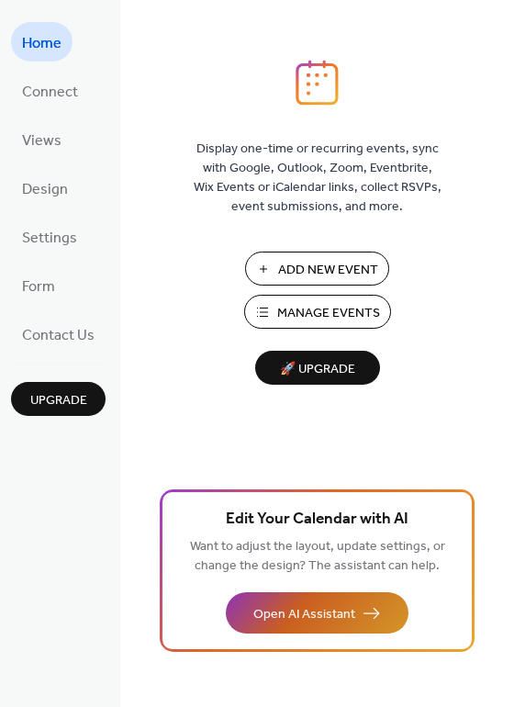
click at [308, 605] on span "Open AI Assistant" at bounding box center [305, 614] width 102 height 19
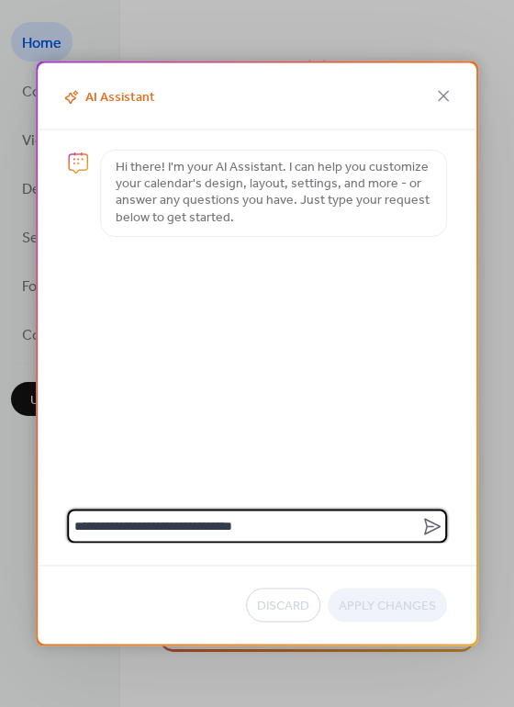
type textarea "**********"
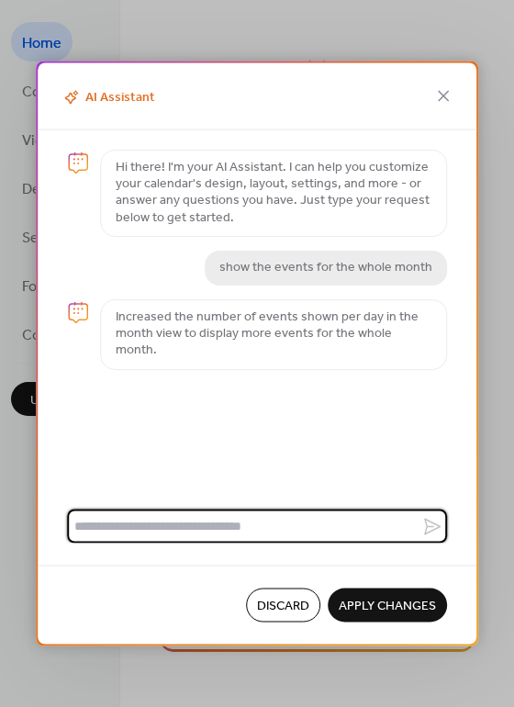
click at [380, 604] on span "Apply Changes" at bounding box center [387, 606] width 97 height 19
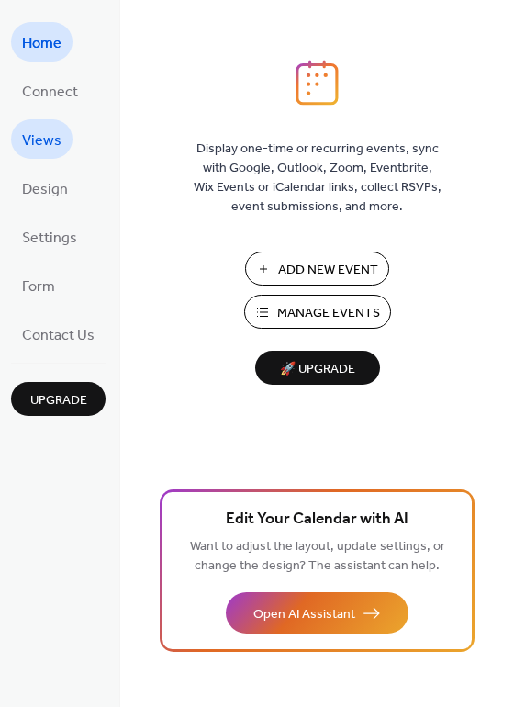
click at [55, 140] on span "Views" at bounding box center [42, 141] width 40 height 28
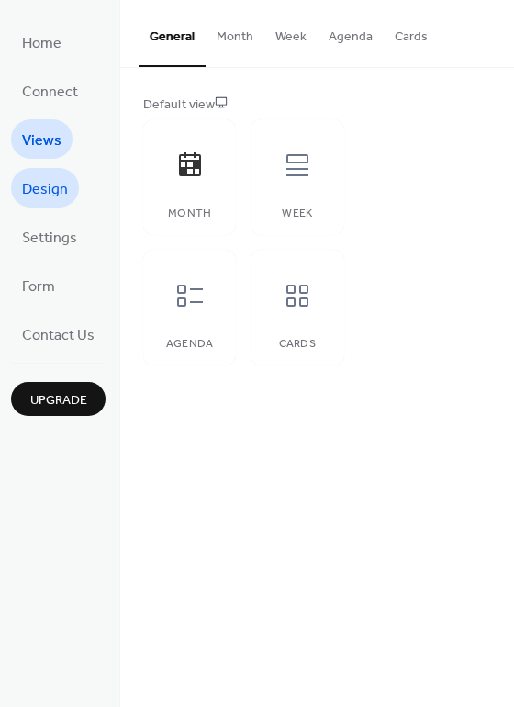
click at [48, 188] on span "Design" at bounding box center [45, 189] width 46 height 28
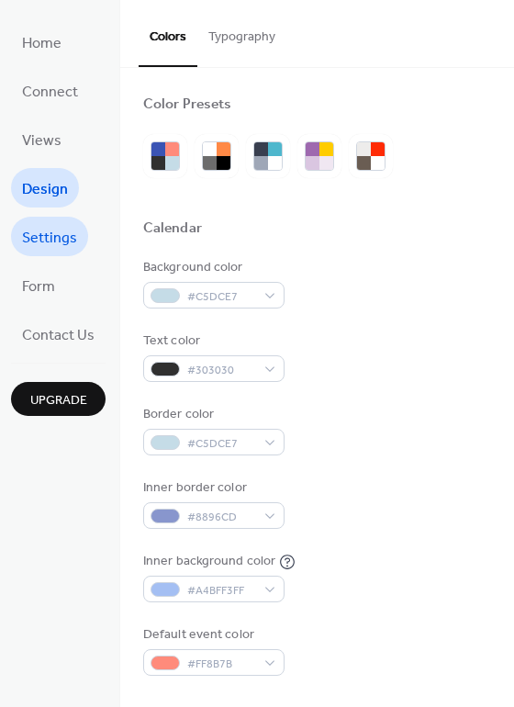
click at [54, 243] on span "Settings" at bounding box center [49, 238] width 55 height 28
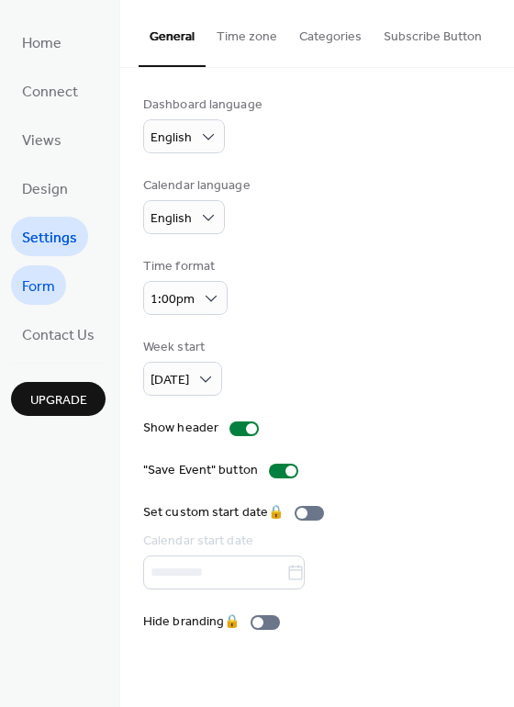
click at [28, 297] on span "Form" at bounding box center [38, 287] width 33 height 28
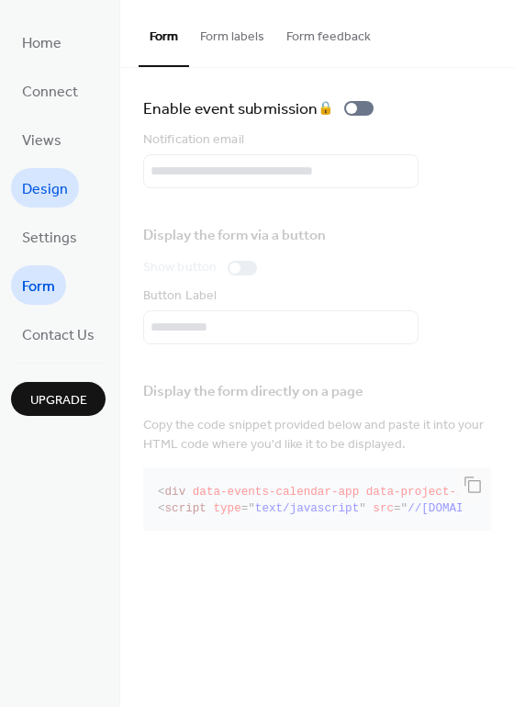
click at [55, 175] on span "Design" at bounding box center [45, 189] width 46 height 28
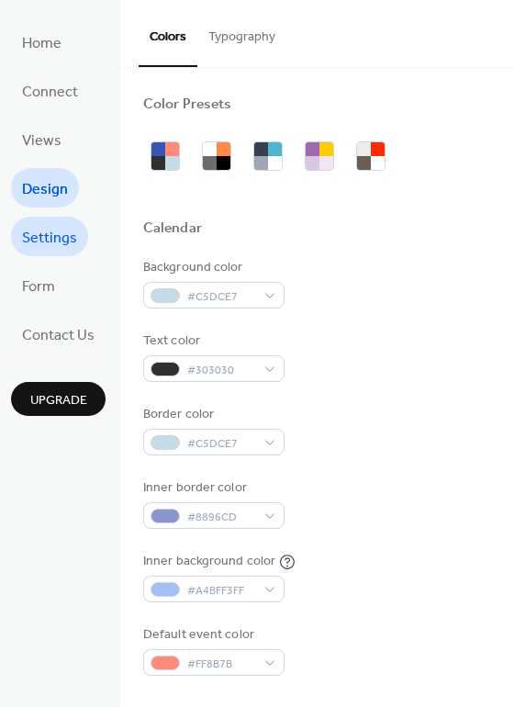
click at [55, 234] on span "Settings" at bounding box center [49, 238] width 55 height 28
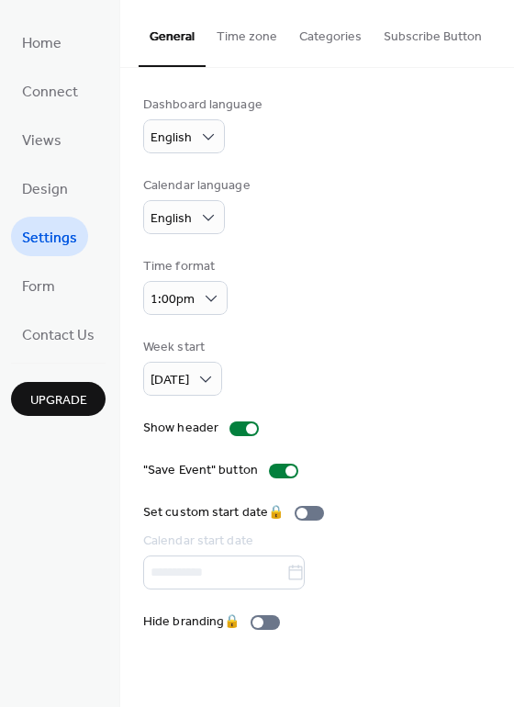
click at [236, 40] on button "Time zone" at bounding box center [247, 32] width 83 height 65
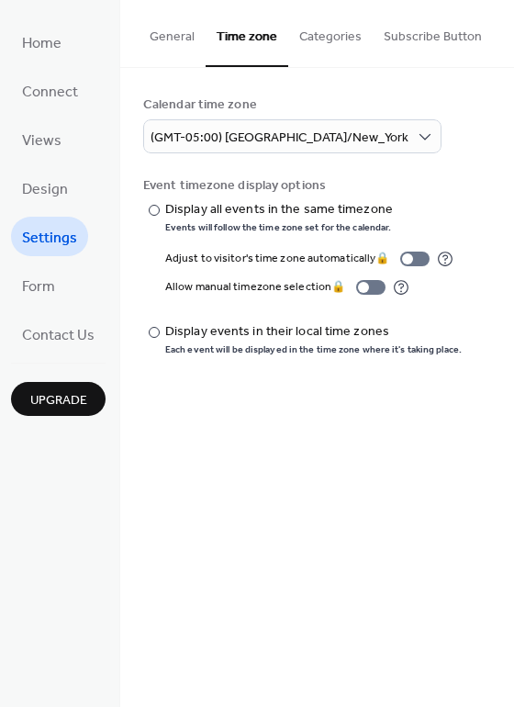
click at [322, 32] on button "Categories" at bounding box center [330, 32] width 85 height 65
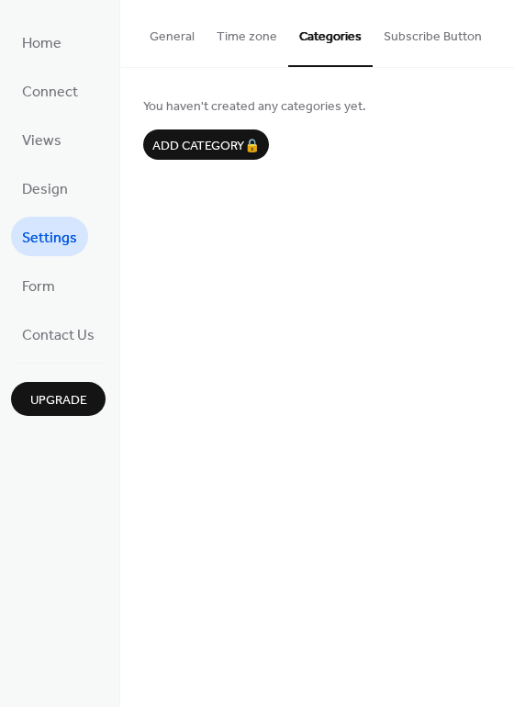
click at [435, 41] on button "Subscribe Button" at bounding box center [433, 32] width 120 height 65
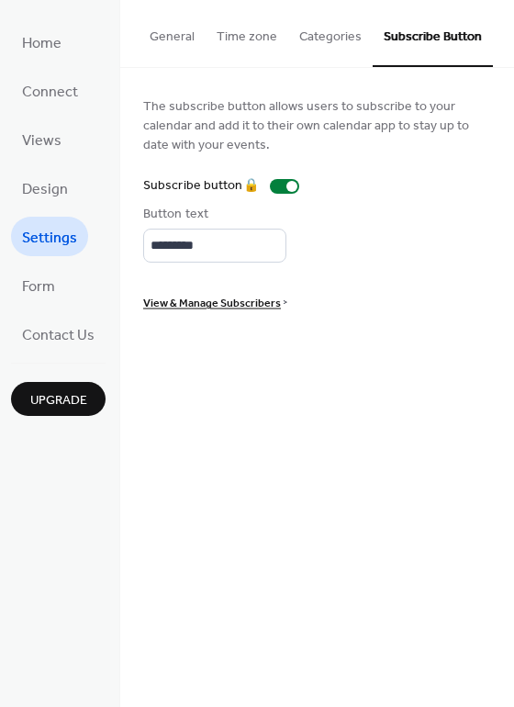
click at [142, 40] on button "General" at bounding box center [172, 32] width 67 height 65
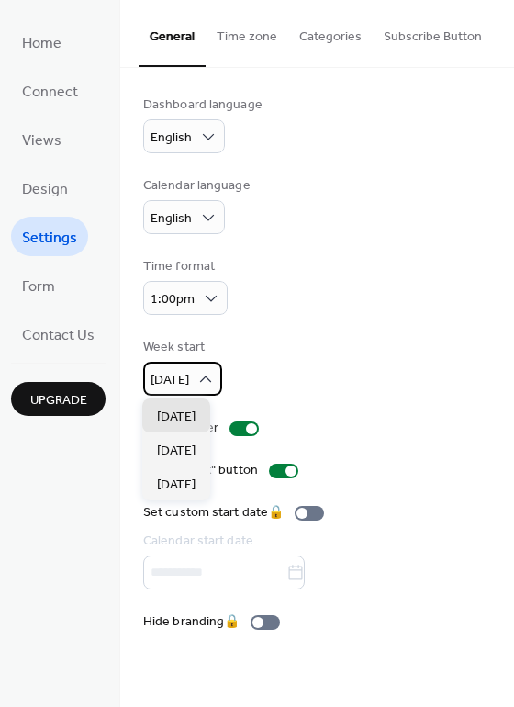
click at [188, 375] on span "Sunday" at bounding box center [170, 380] width 39 height 25
click at [192, 378] on div "Sunday" at bounding box center [182, 379] width 79 height 34
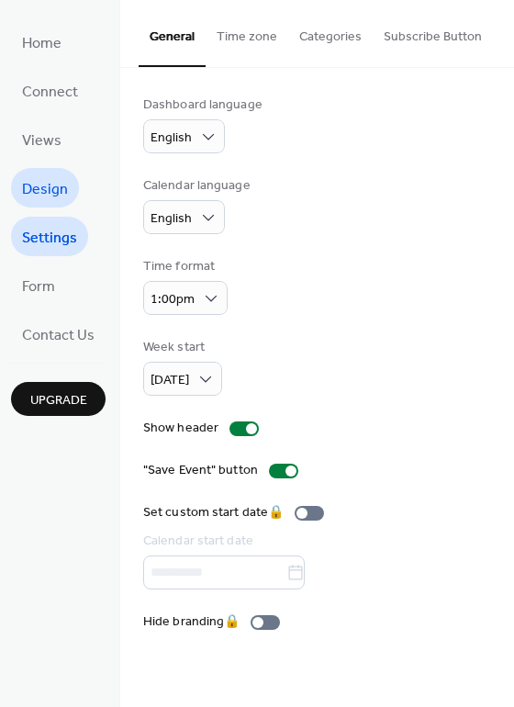
click at [41, 184] on span "Design" at bounding box center [45, 189] width 46 height 28
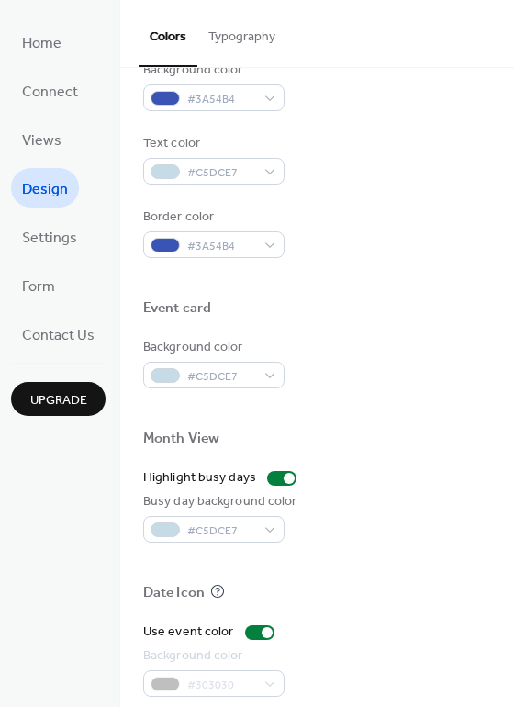
scroll to position [785, 0]
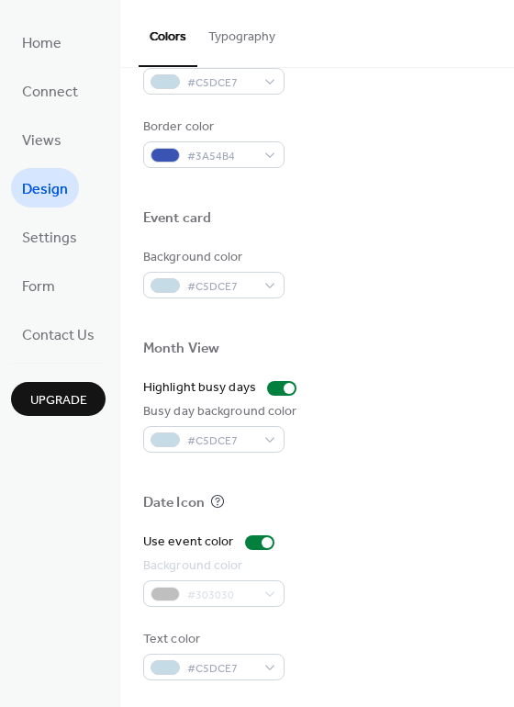
click at [206, 593] on div "#303030" at bounding box center [213, 594] width 141 height 27
click at [263, 537] on div at bounding box center [267, 542] width 11 height 11
click at [258, 544] on div at bounding box center [259, 543] width 29 height 15
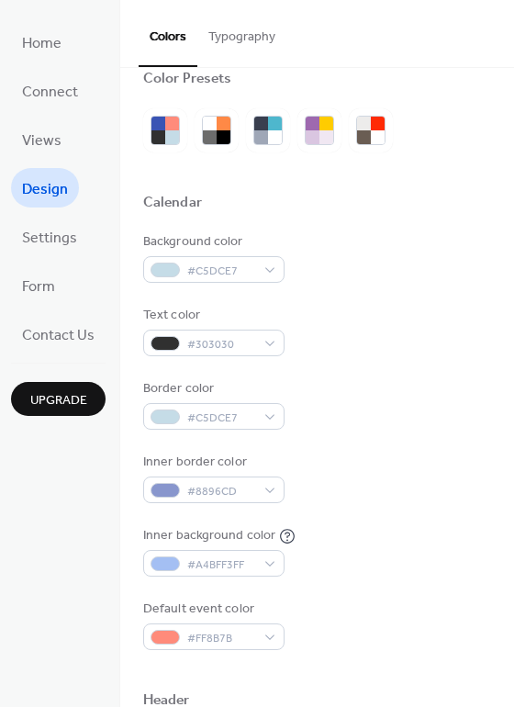
scroll to position [0, 0]
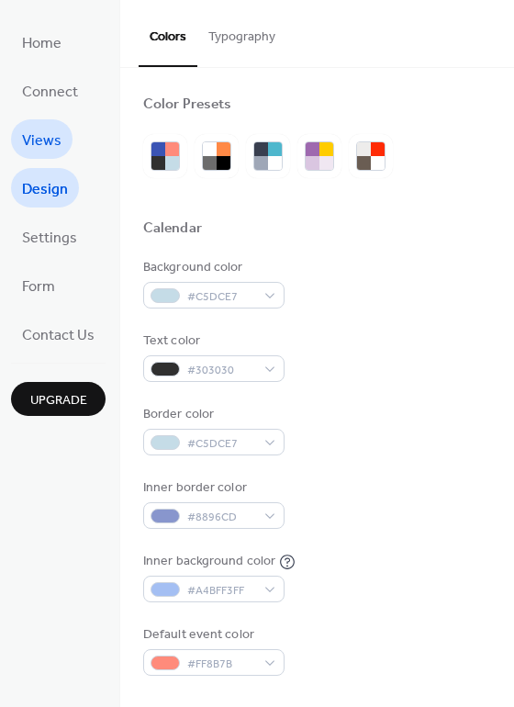
click at [43, 141] on span "Views" at bounding box center [42, 141] width 40 height 28
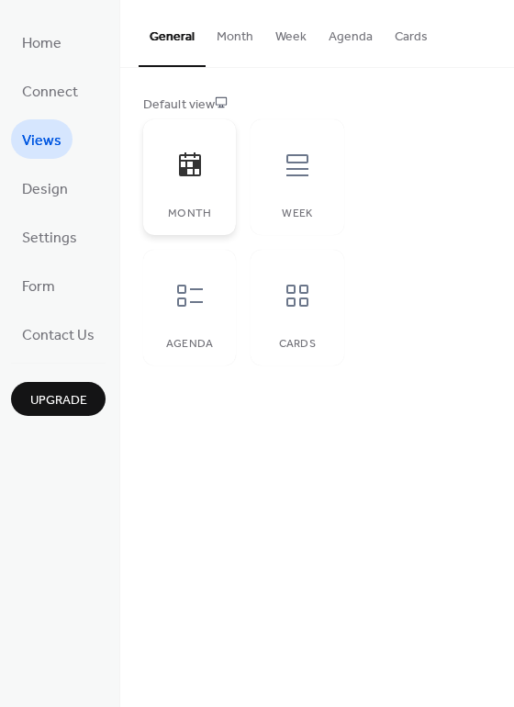
click at [179, 165] on icon at bounding box center [190, 165] width 22 height 24
click at [233, 31] on button "Month" at bounding box center [235, 32] width 59 height 65
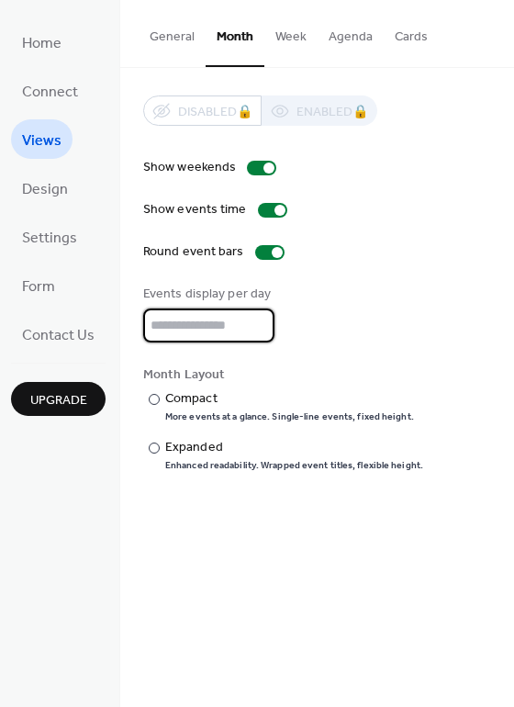
click at [258, 315] on input "**" at bounding box center [208, 326] width 131 height 34
type input "**"
click at [258, 315] on input "**" at bounding box center [208, 326] width 131 height 34
click at [50, 37] on span "Home" at bounding box center [42, 43] width 40 height 28
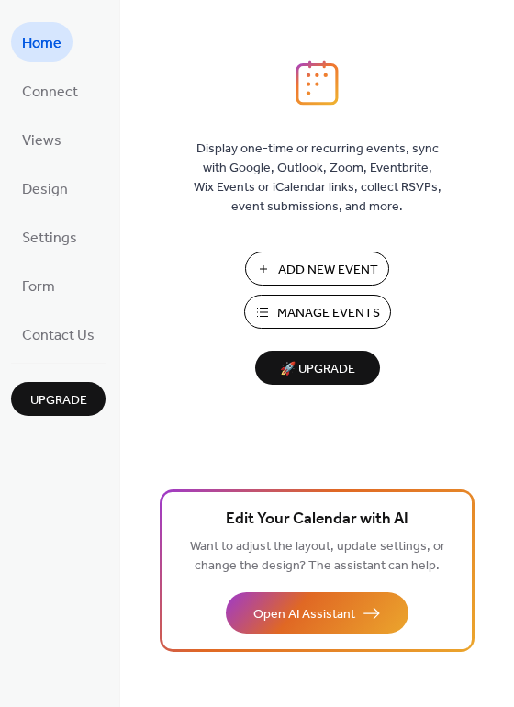
click at [298, 261] on span "Add New Event" at bounding box center [328, 270] width 100 height 19
click at [60, 90] on span "Connect" at bounding box center [50, 92] width 56 height 28
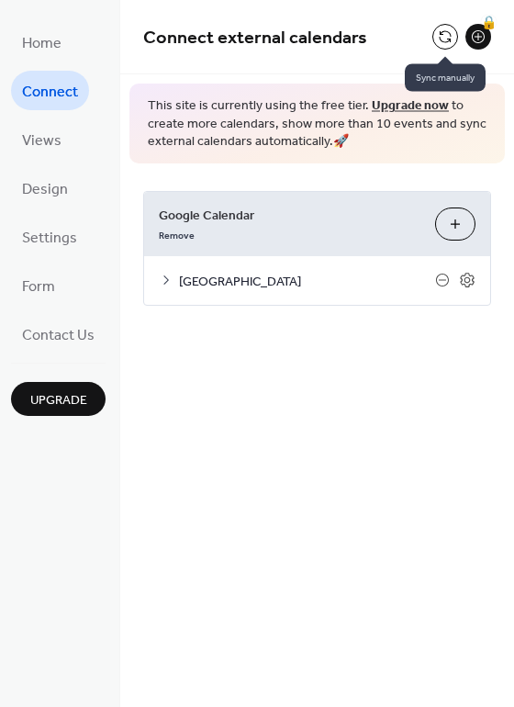
click at [446, 31] on button at bounding box center [446, 37] width 26 height 26
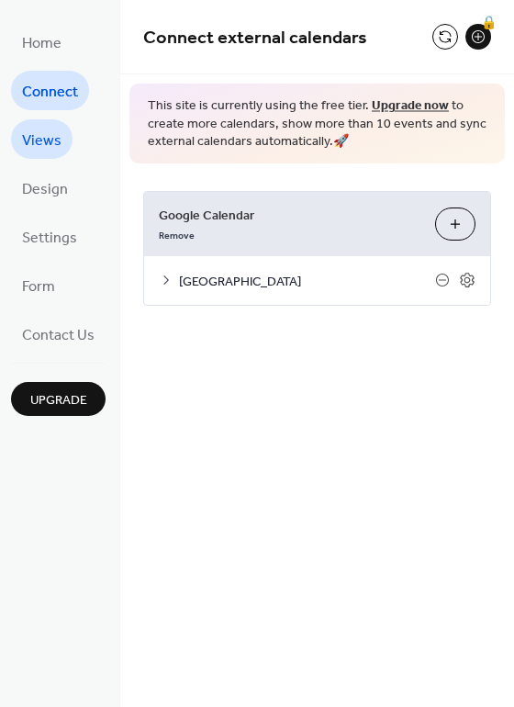
click at [45, 131] on span "Views" at bounding box center [42, 141] width 40 height 28
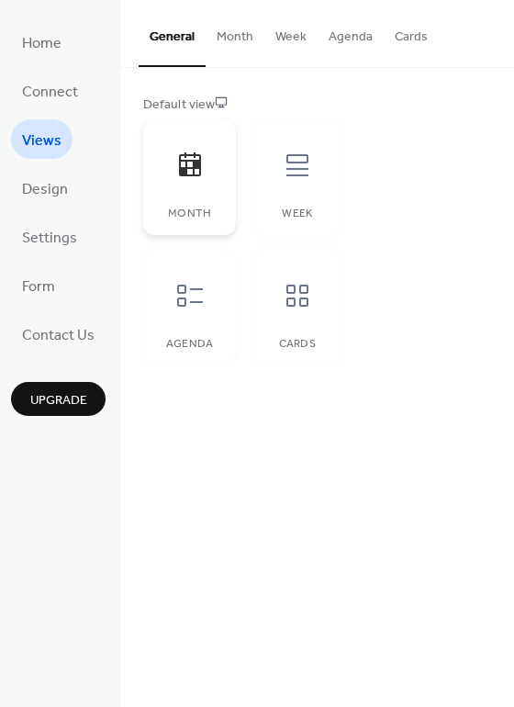
click at [192, 168] on icon at bounding box center [190, 165] width 22 height 24
click at [235, 32] on button "Month" at bounding box center [235, 32] width 59 height 65
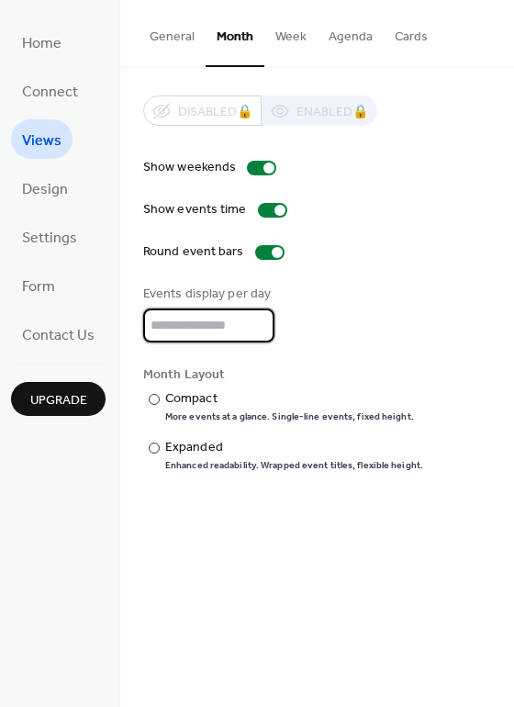
click at [257, 321] on input "**" at bounding box center [208, 326] width 131 height 34
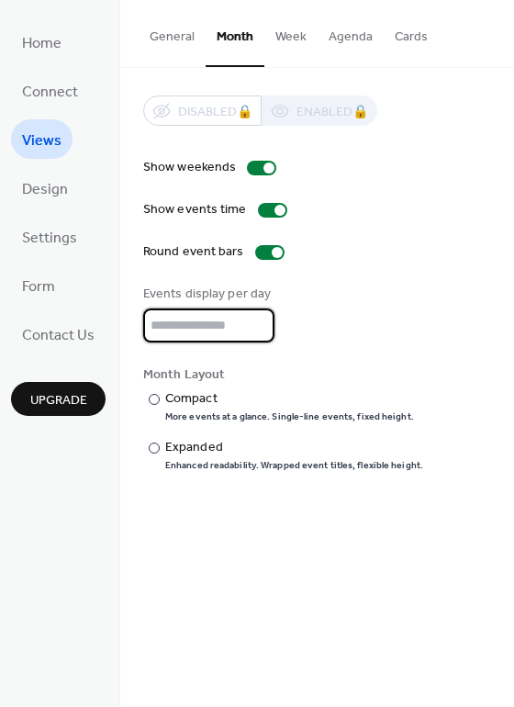
click at [257, 321] on input "**" at bounding box center [208, 326] width 131 height 34
type input "**"
click at [257, 320] on input "**" at bounding box center [208, 326] width 131 height 34
click at [400, 333] on div "Events display per day **" at bounding box center [317, 314] width 348 height 58
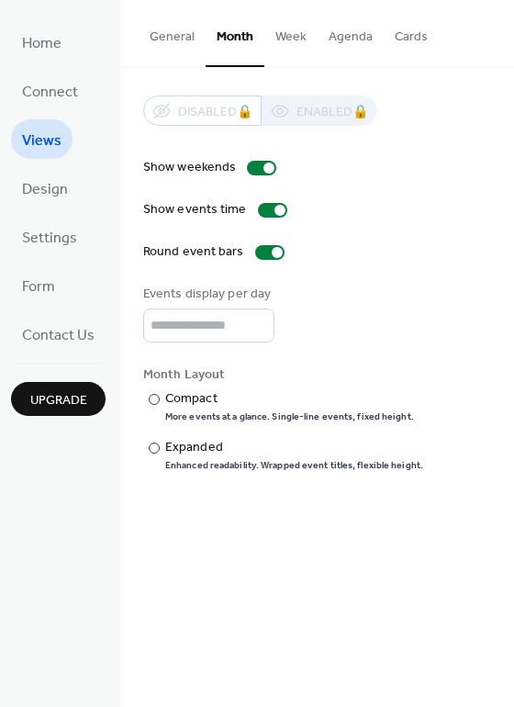
click at [285, 32] on button "Week" at bounding box center [291, 32] width 53 height 65
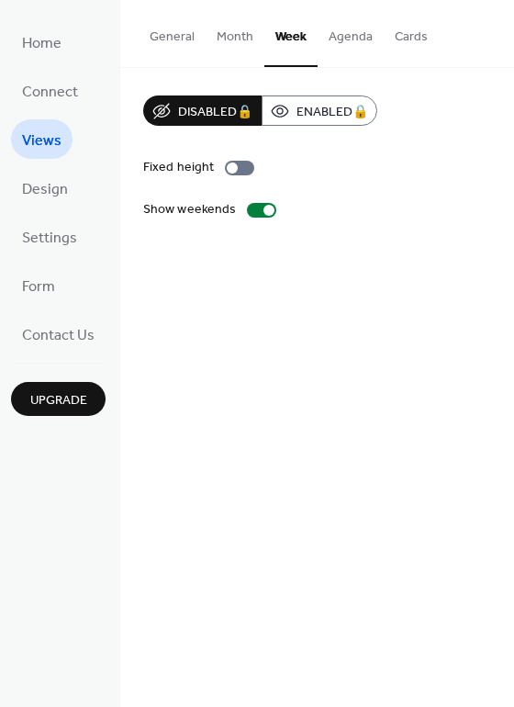
click at [332, 40] on button "Agenda" at bounding box center [351, 32] width 66 height 65
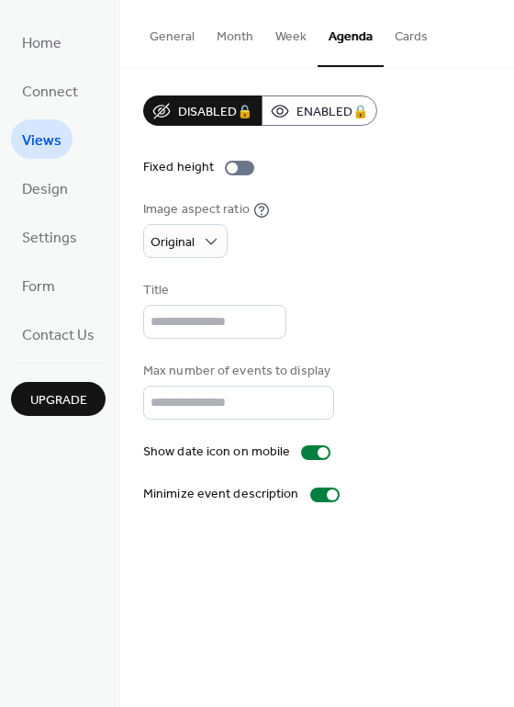
click at [409, 32] on button "Cards" at bounding box center [411, 32] width 55 height 65
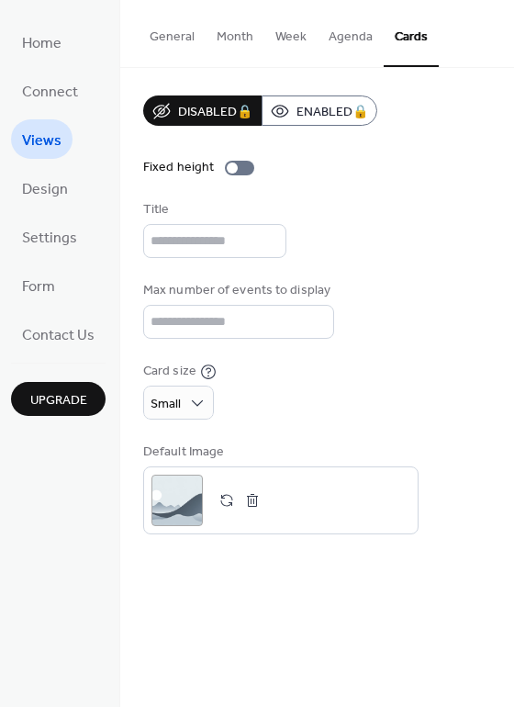
click at [161, 36] on button "General" at bounding box center [172, 32] width 67 height 65
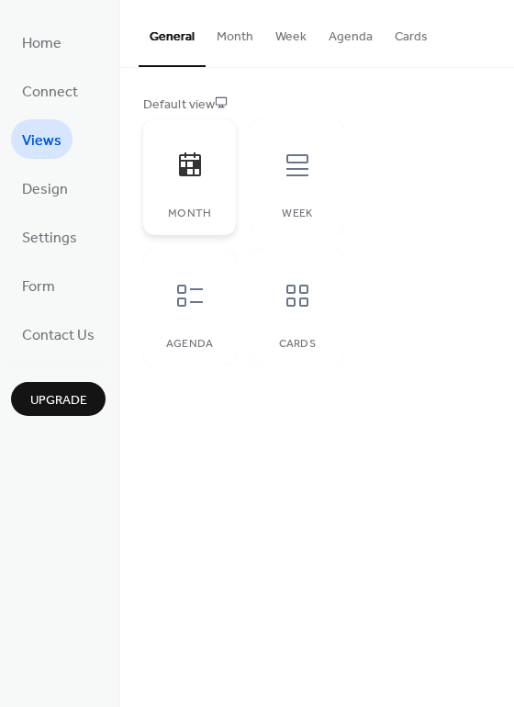
click at [197, 164] on icon at bounding box center [190, 165] width 22 height 24
click at [175, 96] on div "Default view" at bounding box center [315, 105] width 345 height 19
click at [180, 99] on div "Default view" at bounding box center [315, 105] width 345 height 19
click at [181, 99] on div "Default view" at bounding box center [315, 105] width 345 height 19
drag, startPoint x: 195, startPoint y: 175, endPoint x: 187, endPoint y: 186, distance: 14.0
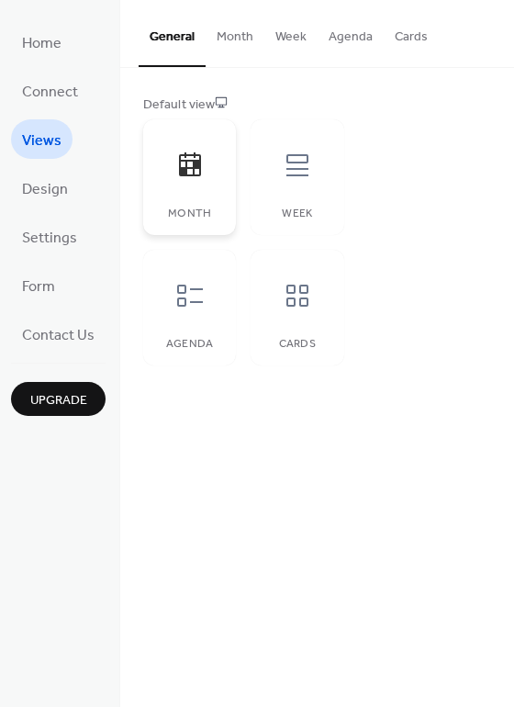
click at [194, 179] on icon at bounding box center [189, 165] width 29 height 29
click at [233, 20] on button "Month" at bounding box center [235, 32] width 59 height 65
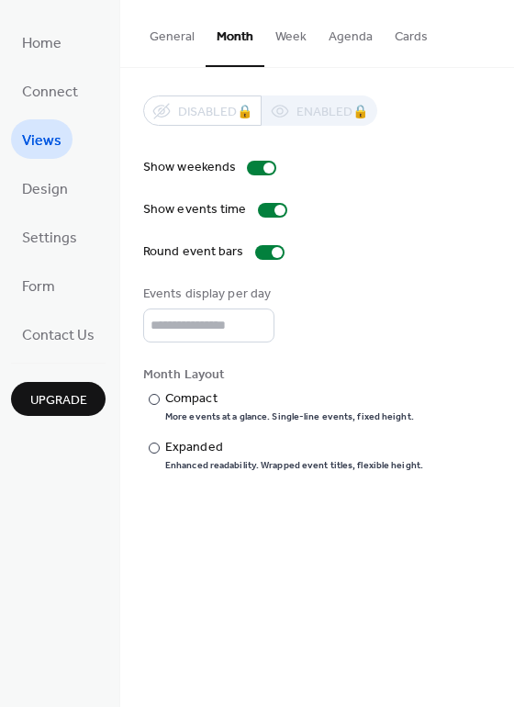
click at [162, 31] on button "General" at bounding box center [172, 32] width 67 height 65
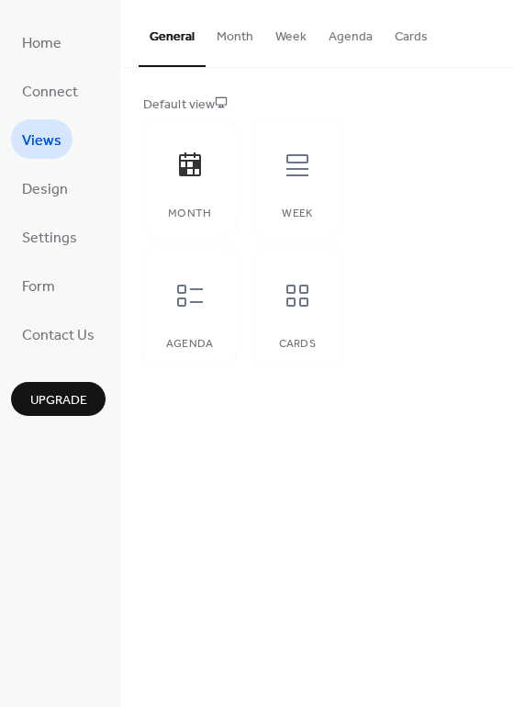
click at [78, 408] on span "Upgrade" at bounding box center [58, 400] width 57 height 19
click at [57, 402] on span "Upgrade" at bounding box center [58, 400] width 57 height 19
click at [41, 51] on span "Home" at bounding box center [42, 43] width 40 height 28
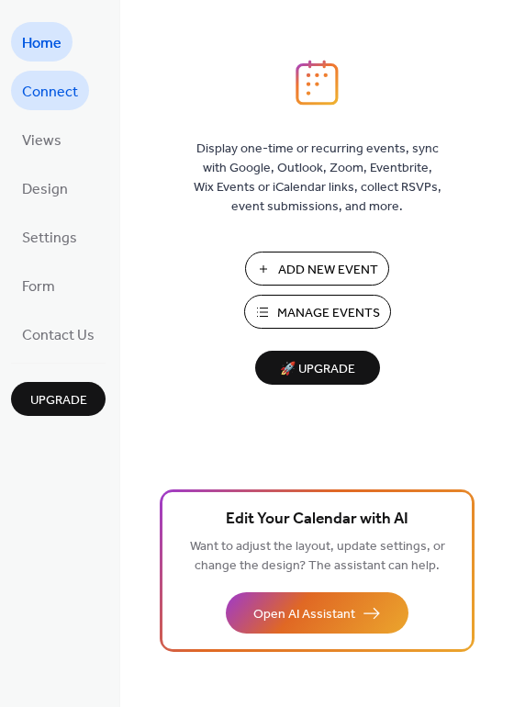
click at [28, 85] on span "Connect" at bounding box center [50, 92] width 56 height 28
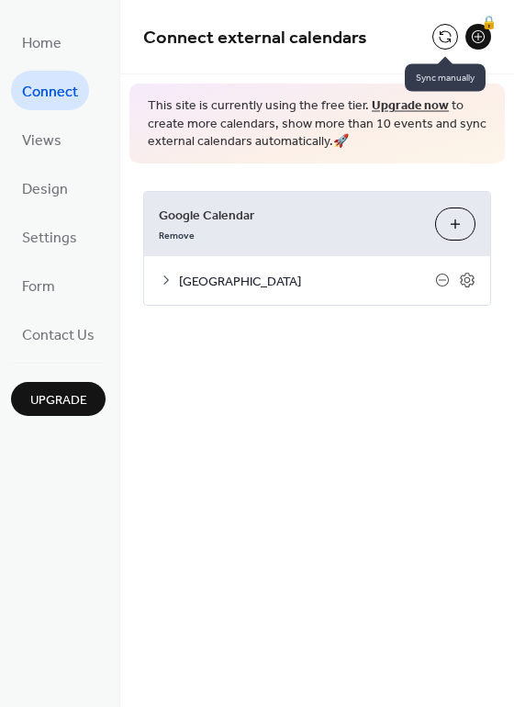
click at [449, 40] on button at bounding box center [446, 37] width 26 height 26
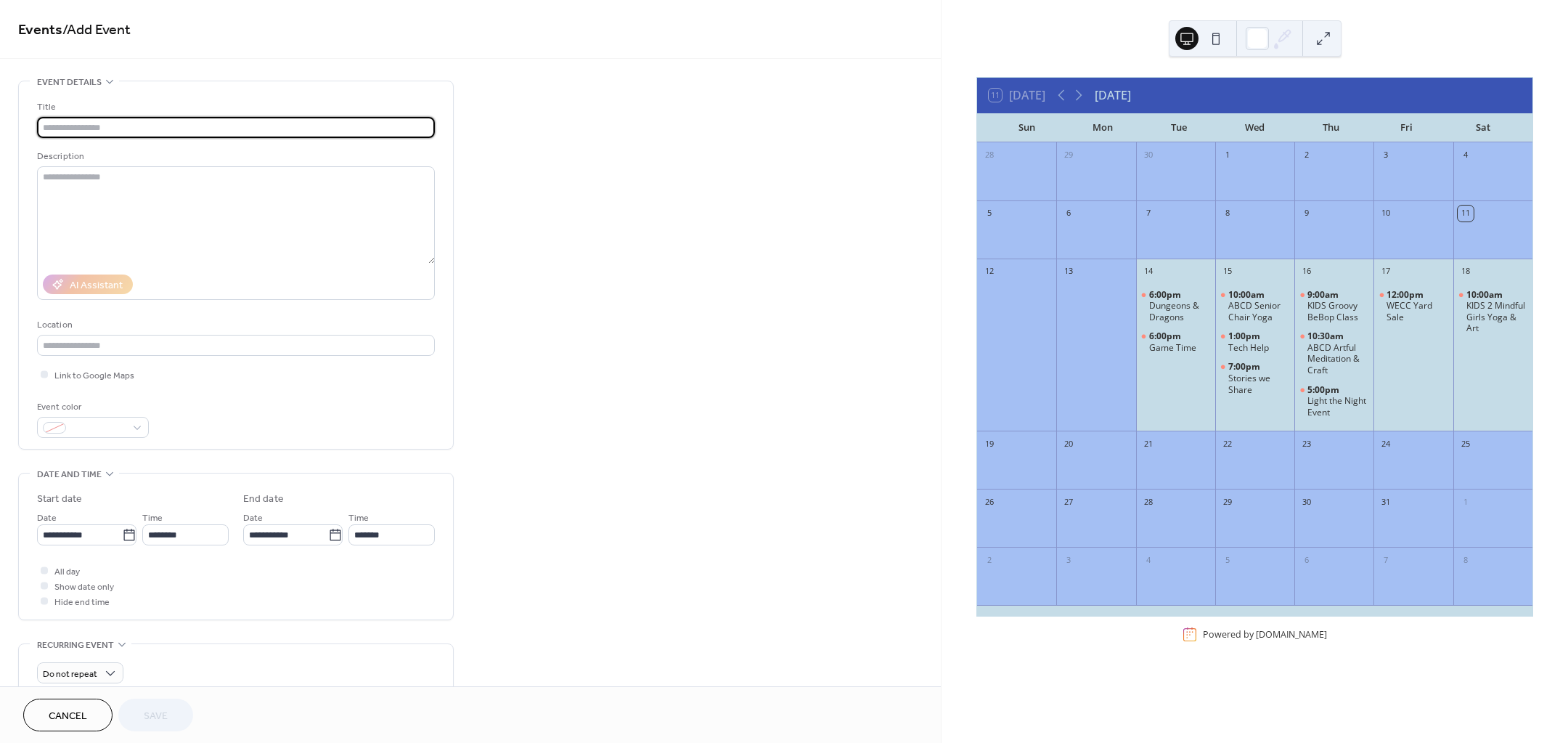
click at [1481, 380] on div "10:00am KIDS 2 Mindful Girls Yoga & Art" at bounding box center [1493, 353] width 79 height 145
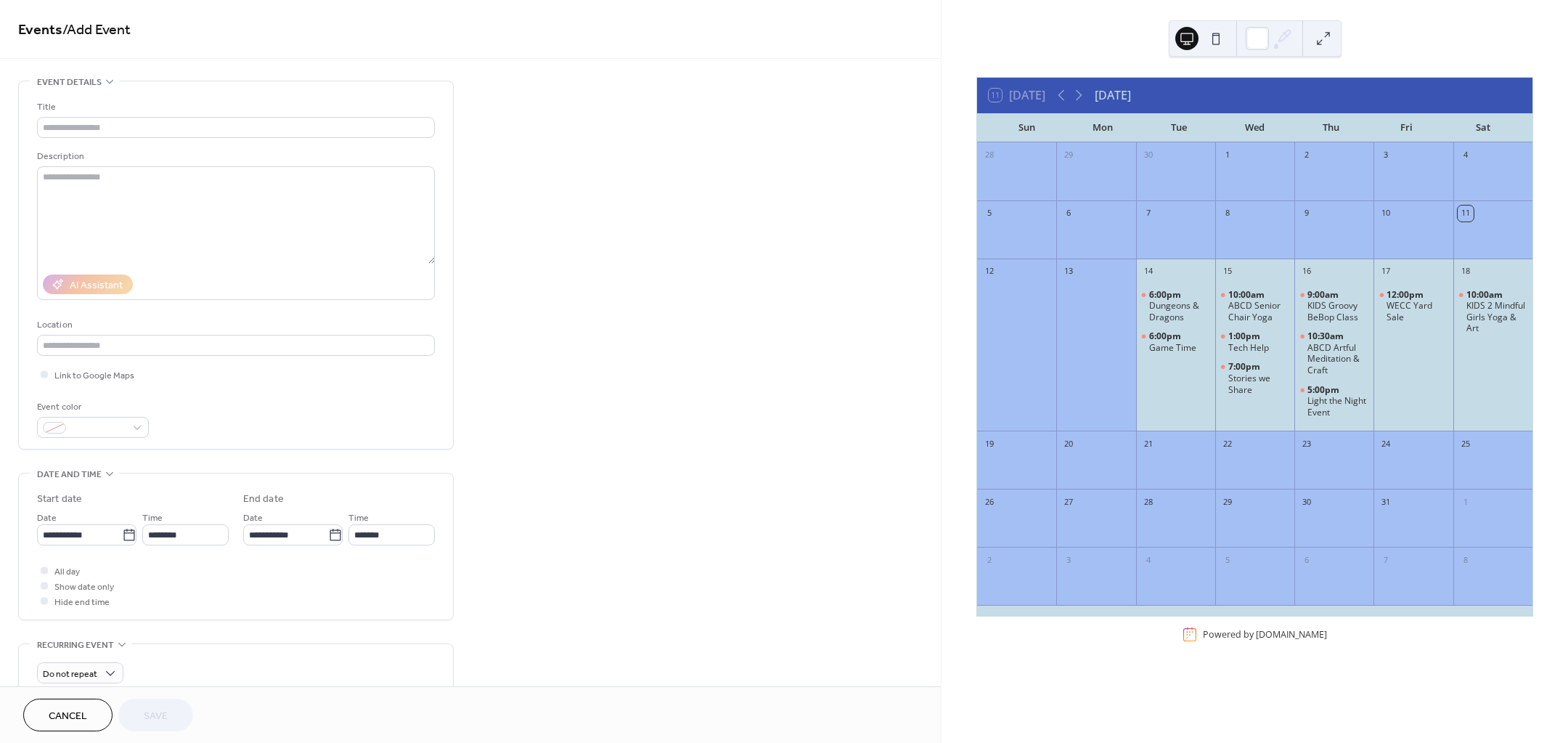
click at [1481, 380] on div "10:00am KIDS 2 Mindful Girls Yoga & Art" at bounding box center [1493, 353] width 79 height 145
click at [78, 81] on div "•••" at bounding box center [236, 82] width 434 height 2
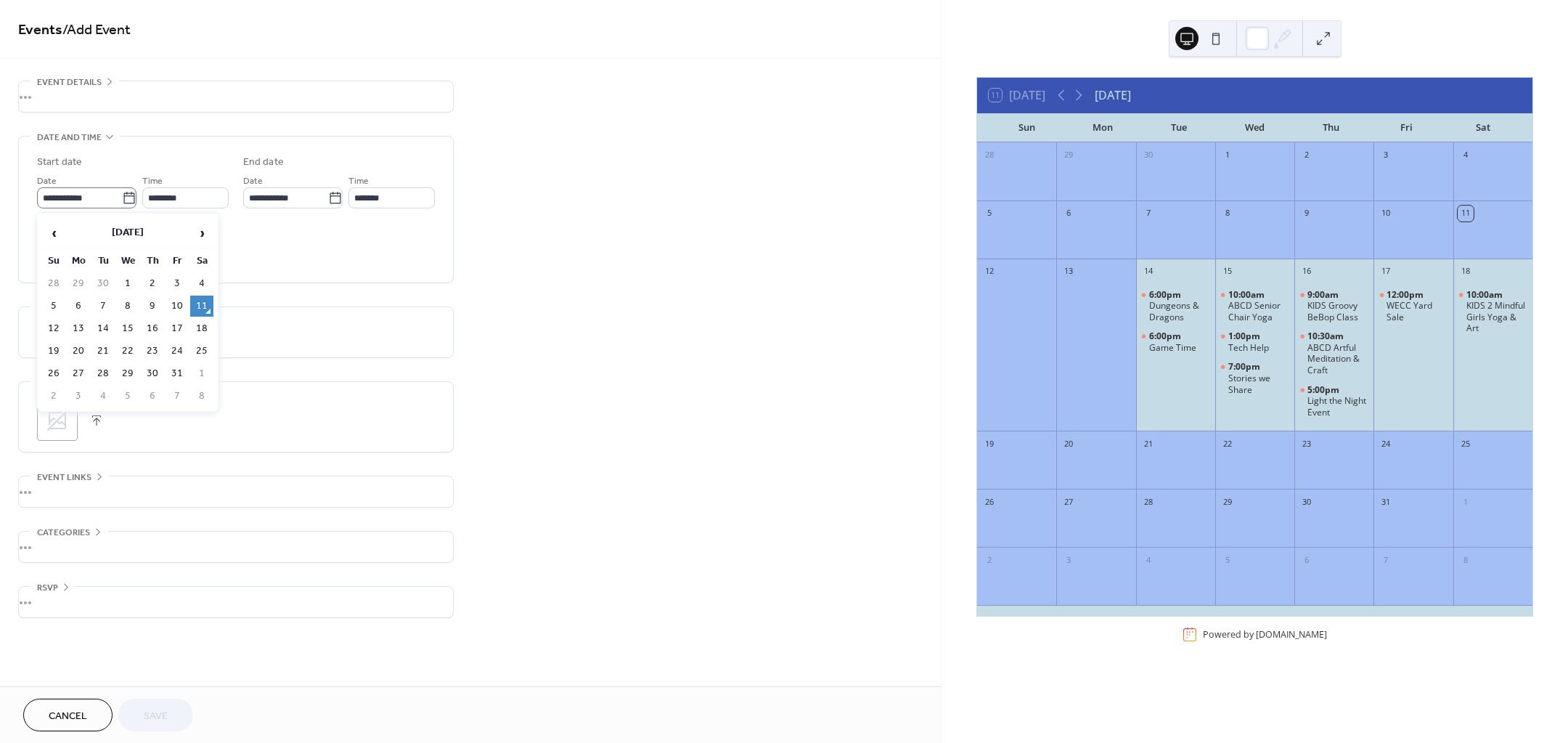
click at [128, 200] on icon at bounding box center [129, 198] width 14 height 14
click at [122, 200] on input "**********" at bounding box center [79, 198] width 85 height 21
click at [205, 330] on td "18" at bounding box center [202, 328] width 23 height 21
type input "**********"
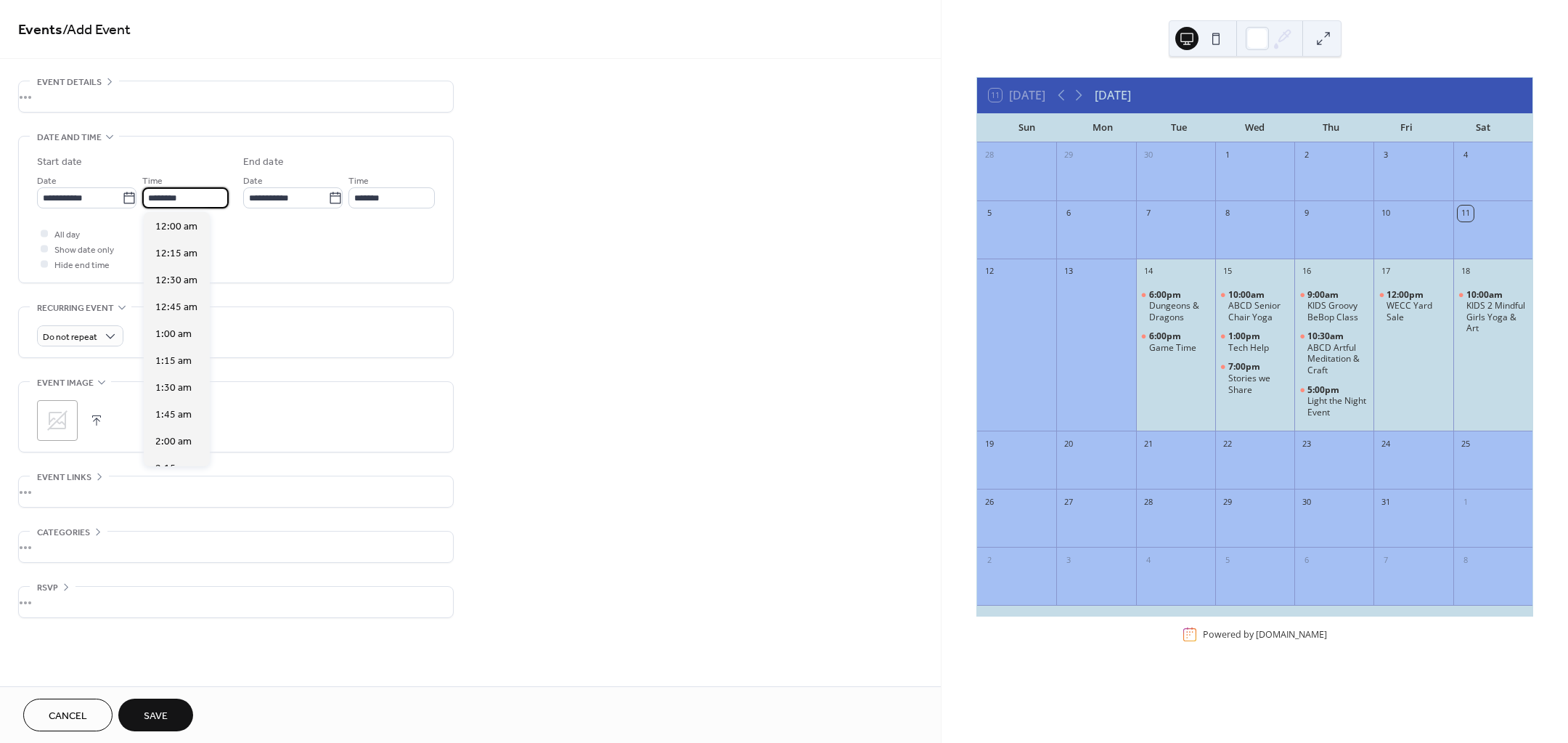
click at [207, 195] on input "********" at bounding box center [185, 198] width 86 height 21
click at [182, 283] on span "10:00 am" at bounding box center [176, 284] width 42 height 15
type input "********"
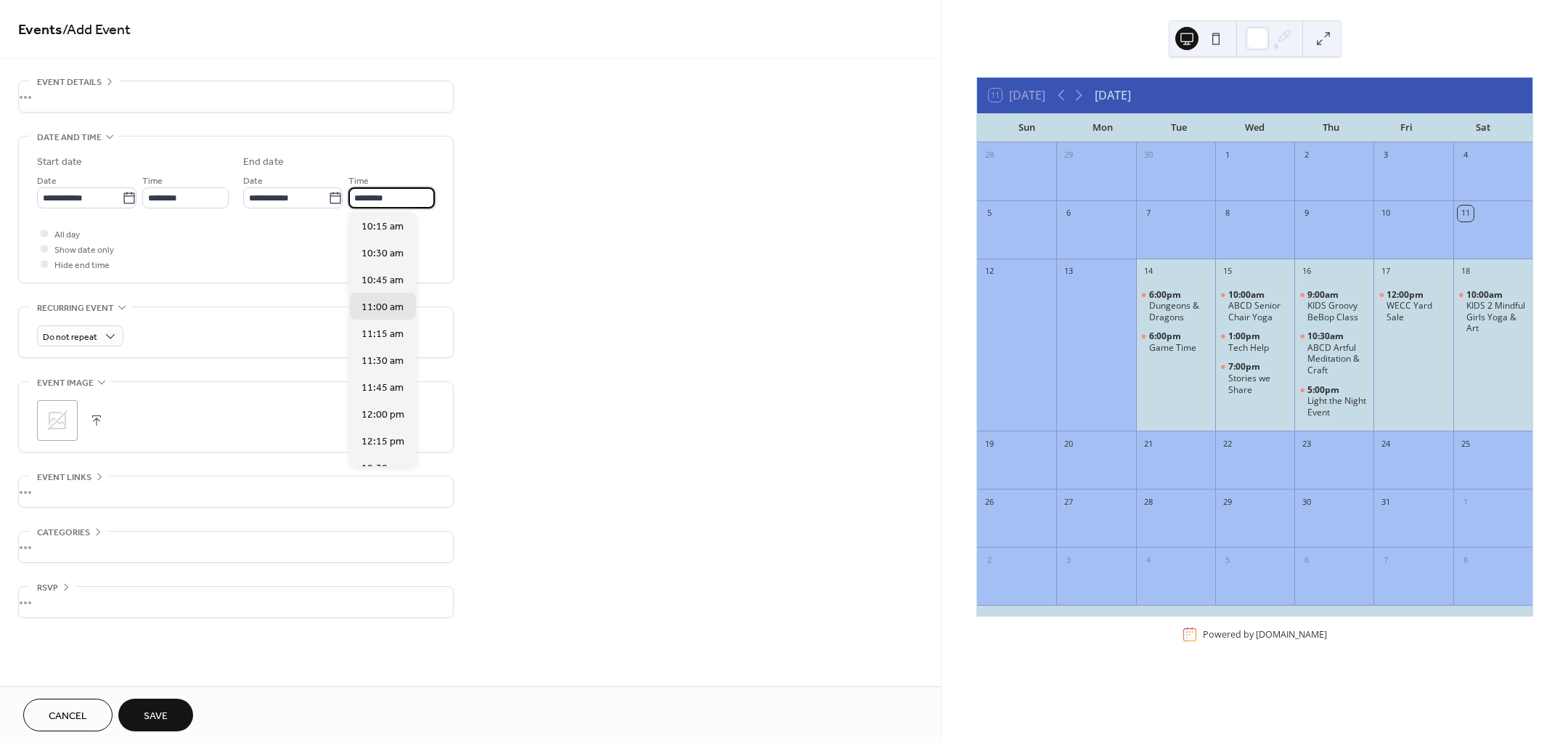
click at [379, 200] on input "********" at bounding box center [391, 198] width 86 height 21
click at [383, 359] on span "2:00 pm" at bounding box center [380, 356] width 37 height 15
type input "*******"
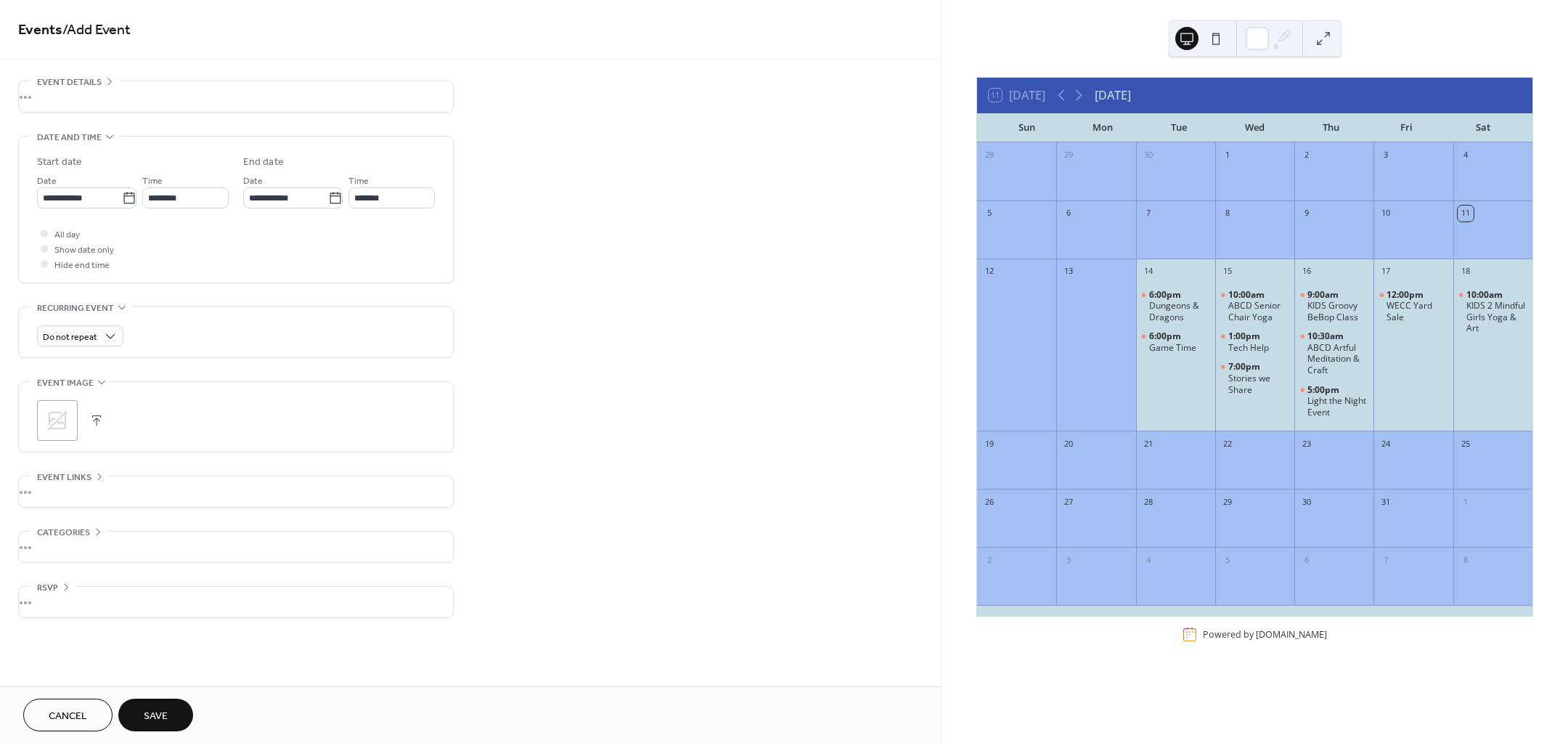
click at [94, 421] on button "button" at bounding box center [96, 421] width 21 height 21
click at [40, 584] on span "RSVP" at bounding box center [47, 587] width 21 height 15
click at [160, 713] on span "Save" at bounding box center [156, 716] width 24 height 15
click at [62, 87] on div "•••" at bounding box center [236, 96] width 434 height 31
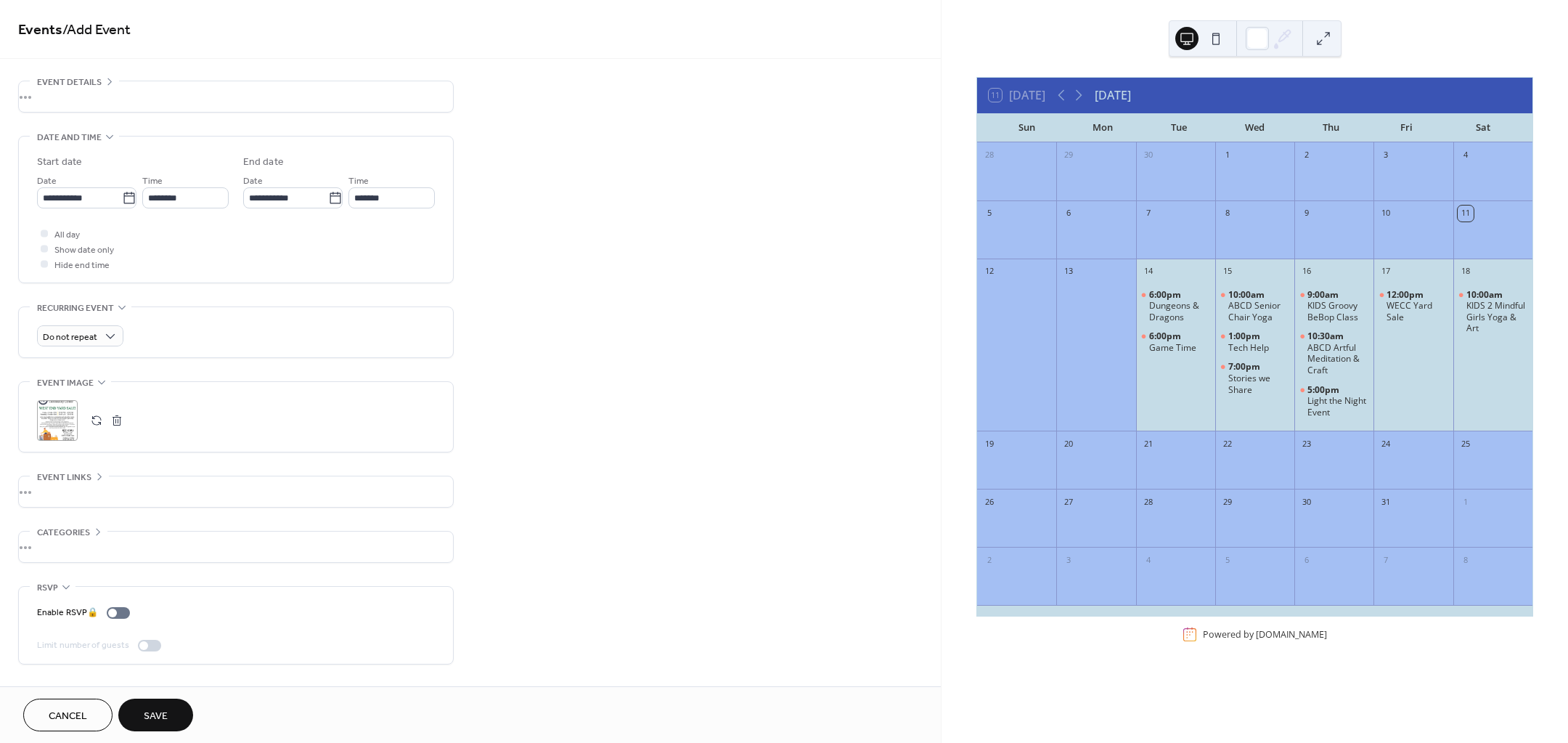
scroll to position [0, 0]
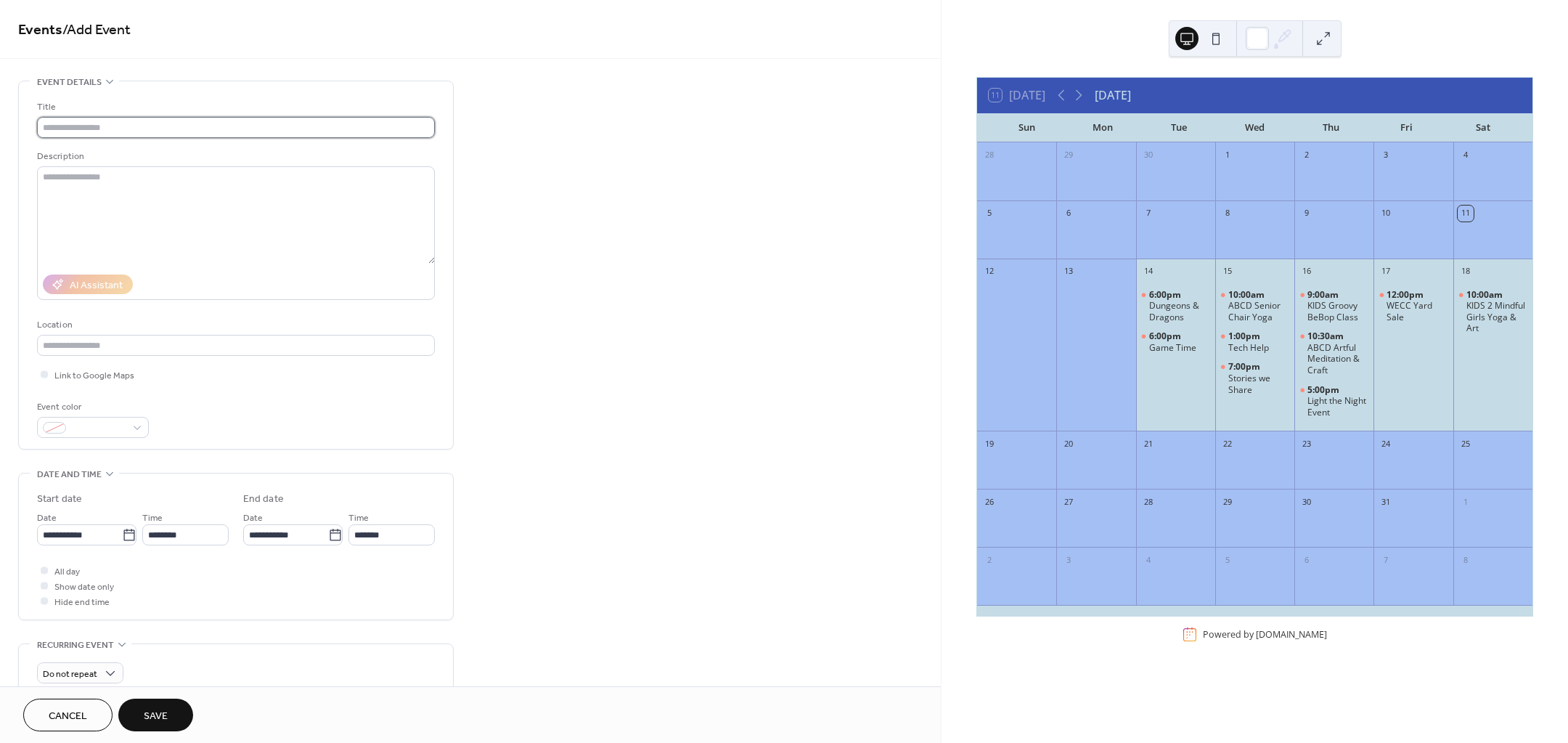
click at [100, 123] on input "text" at bounding box center [236, 127] width 398 height 21
type input "**********"
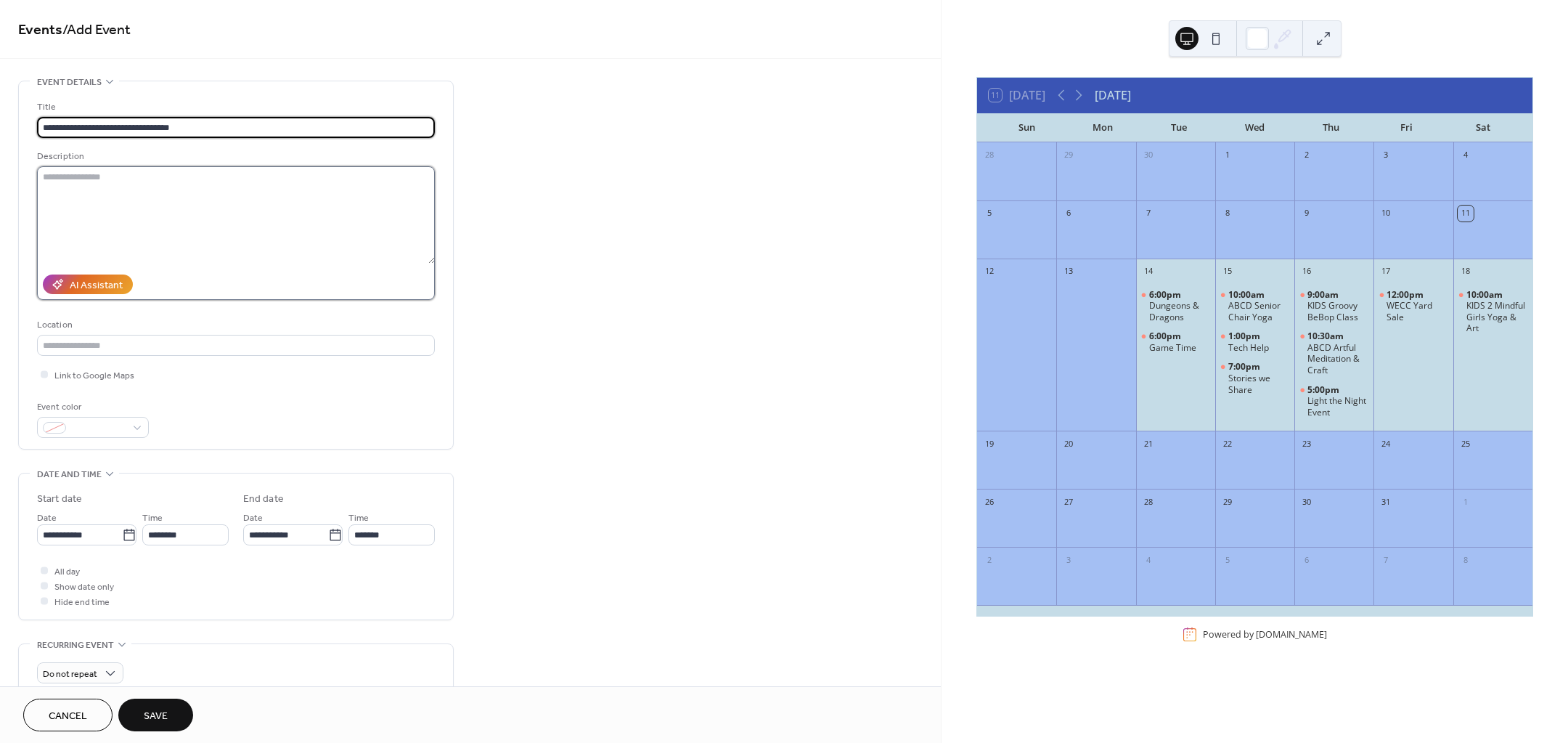
click at [62, 182] on textarea at bounding box center [236, 214] width 398 height 97
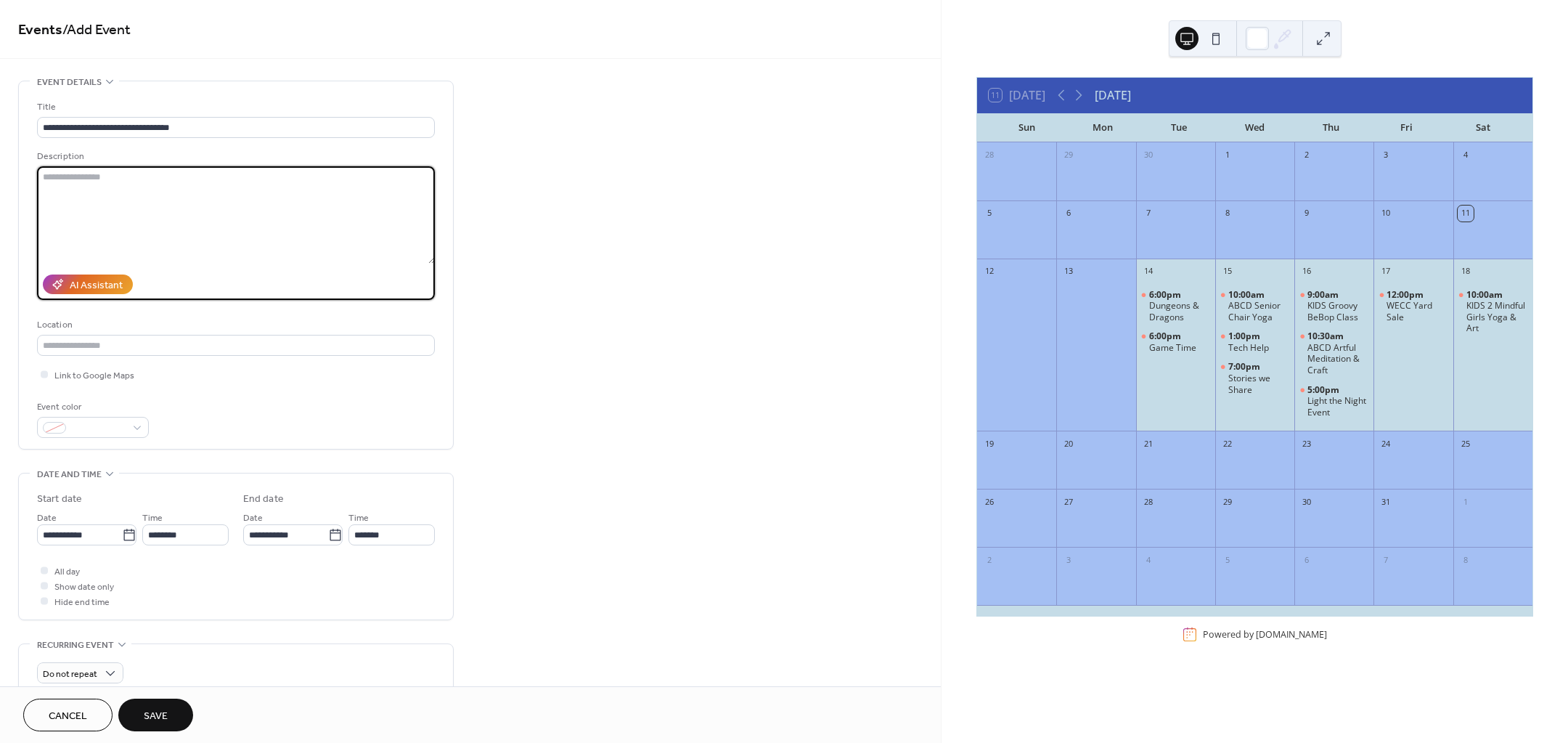
paste textarea "**********"
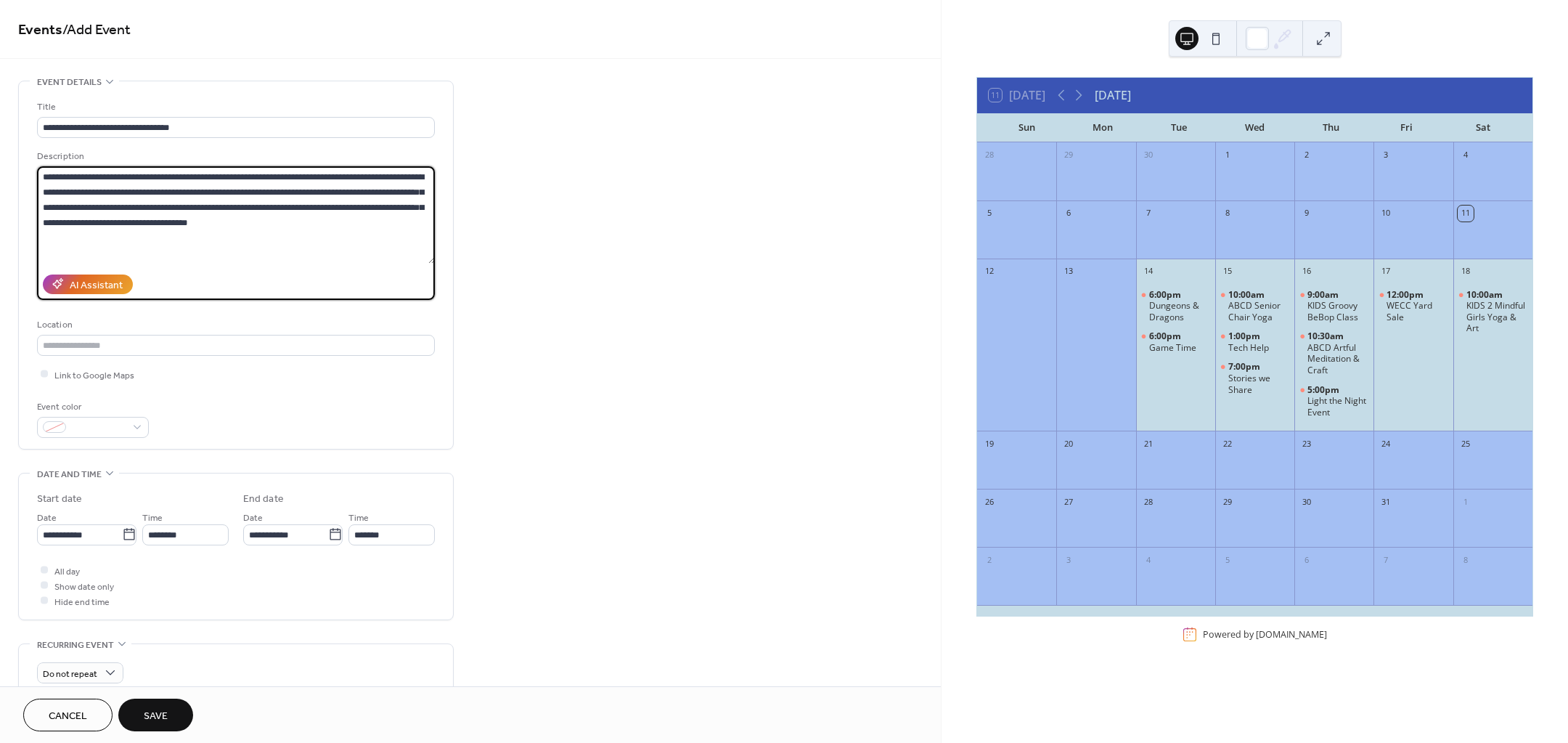
type textarea "**********"
click at [165, 715] on span "Save" at bounding box center [156, 716] width 24 height 15
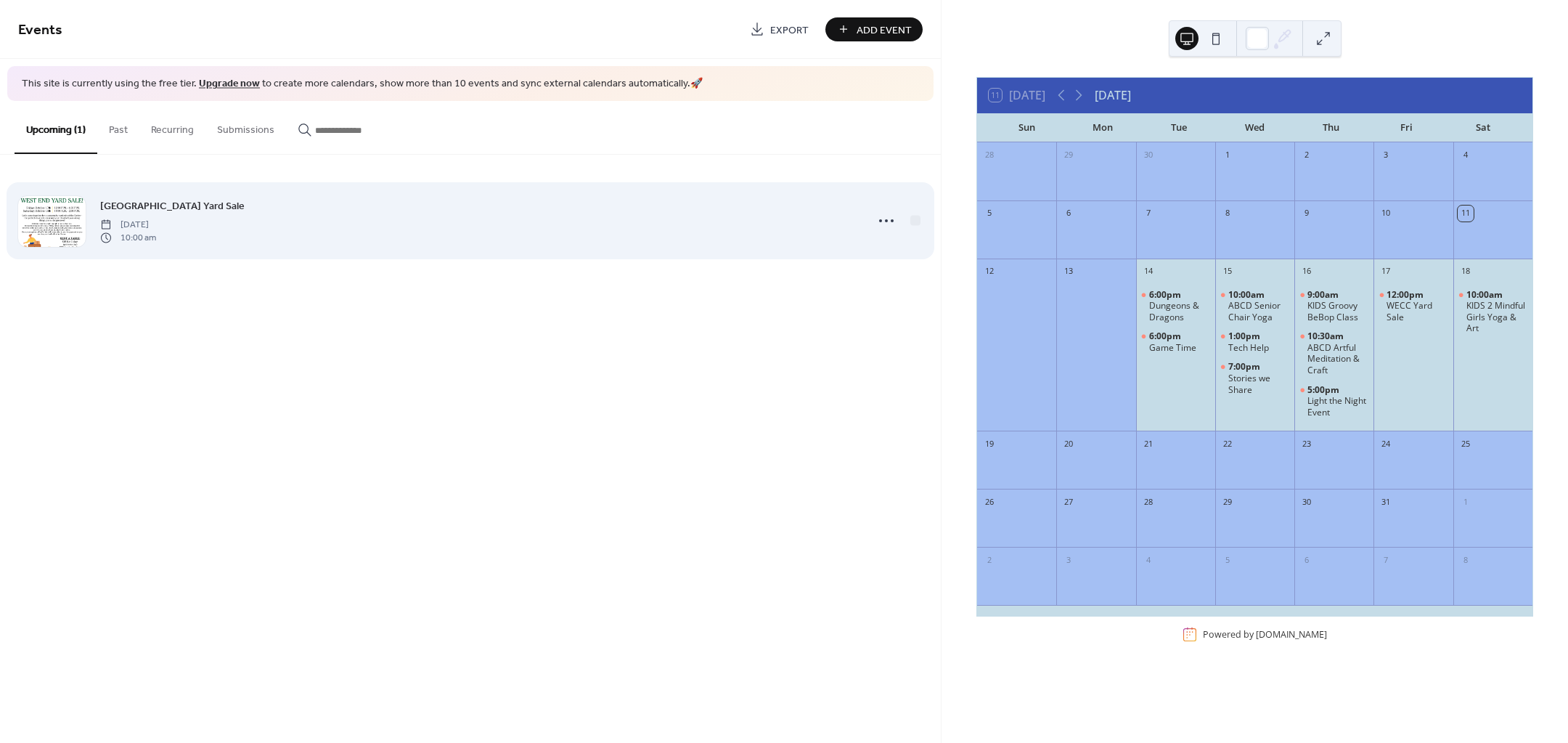
click at [156, 209] on span "[GEOGRAPHIC_DATA] Yard Sale" at bounding box center [172, 206] width 145 height 15
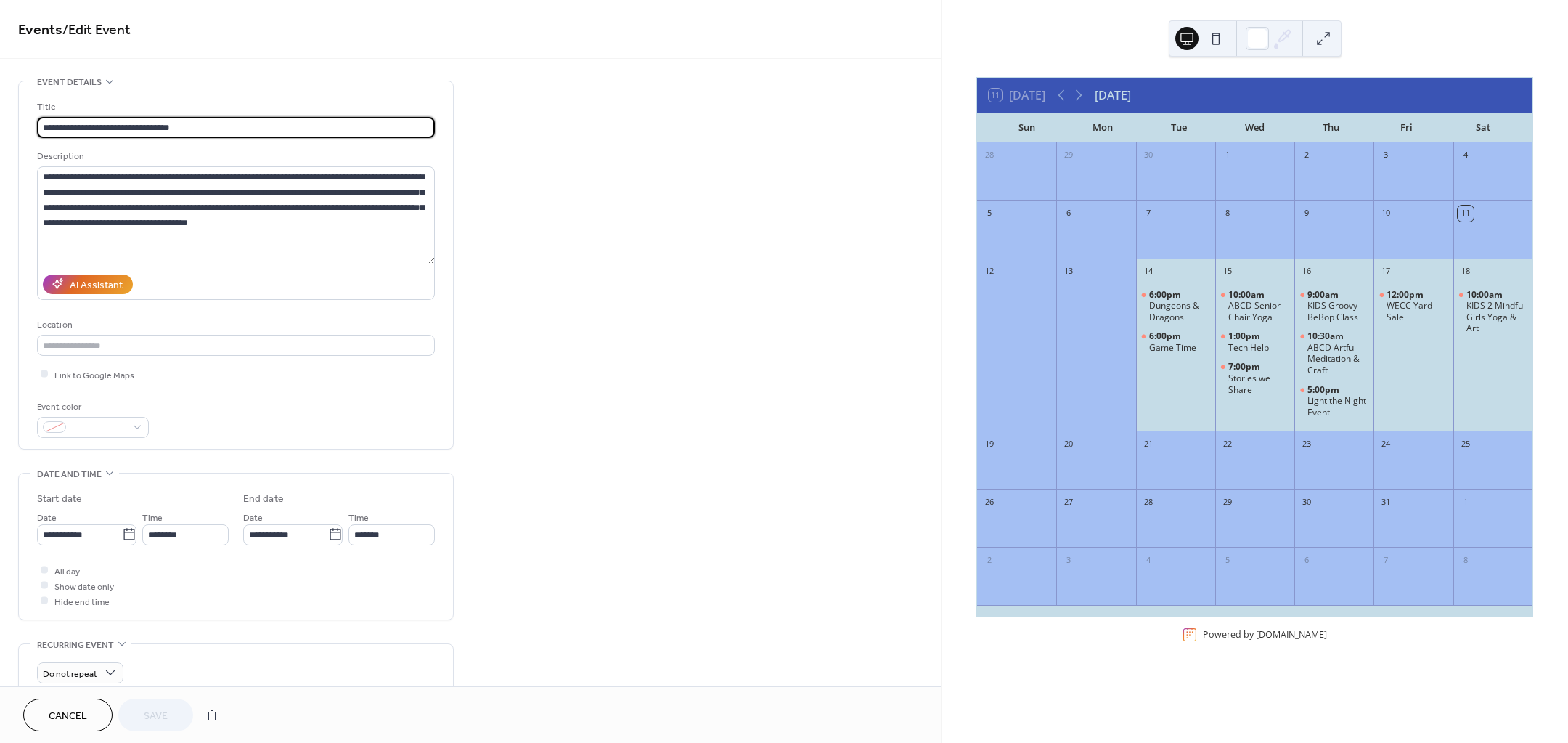
click at [533, 609] on div "**********" at bounding box center [470, 548] width 941 height 935
